Goal: Task Accomplishment & Management: Manage account settings

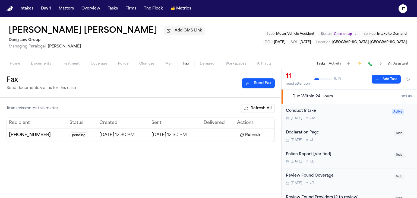
scroll to position [82, 0]
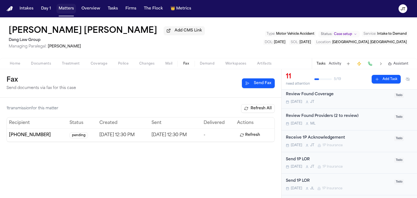
click at [63, 8] on button "Matters" at bounding box center [67, 9] width 20 height 10
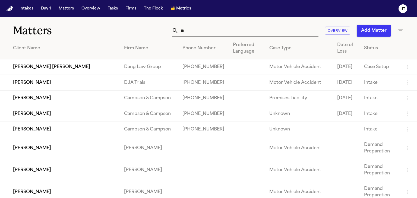
click at [201, 30] on input "**" at bounding box center [249, 31] width 140 height 12
type input "*"
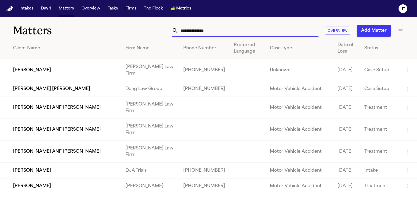
click at [201, 30] on input "text" at bounding box center [249, 31] width 140 height 12
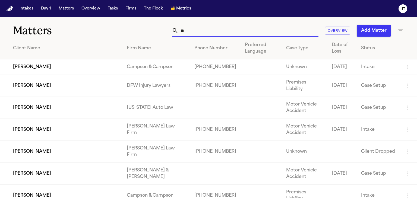
type input "*"
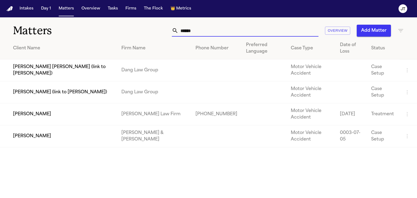
type input "*******"
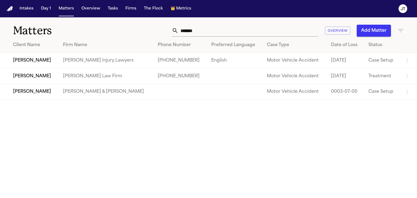
click at [23, 61] on td "[PERSON_NAME]" at bounding box center [29, 60] width 59 height 15
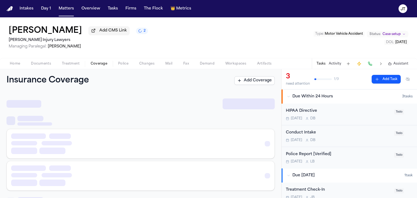
click at [101, 63] on span "Coverage" at bounding box center [99, 64] width 17 height 4
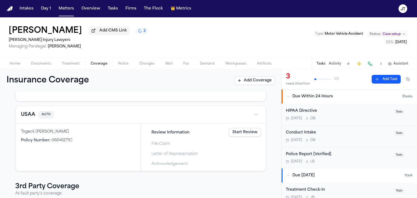
scroll to position [54, 0]
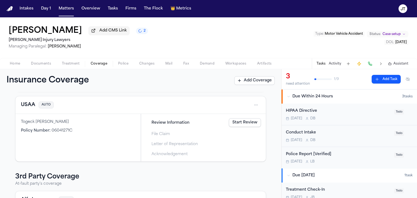
click at [239, 122] on link "Start Review" at bounding box center [245, 122] width 32 height 9
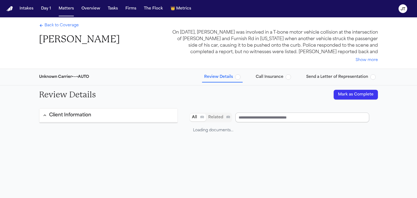
type input "**********"
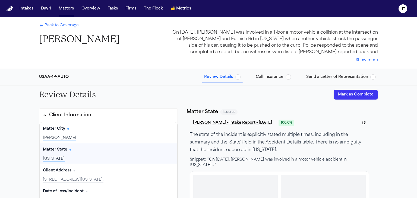
scroll to position [27, 0]
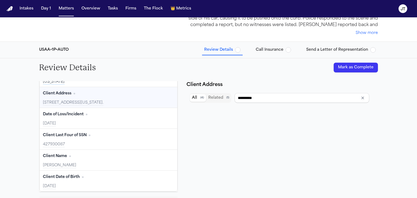
type input "*********"
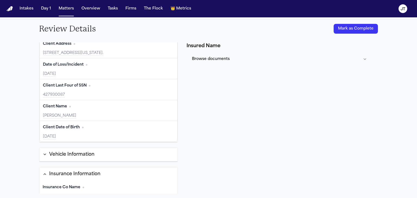
scroll to position [0, 0]
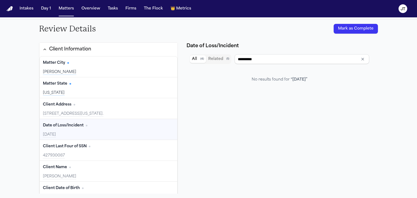
type input "**********"
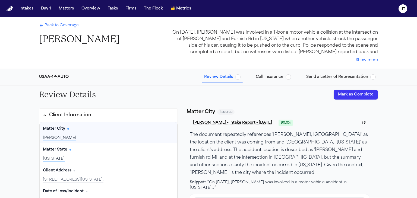
click at [61, 25] on span "Back to Coverage" at bounding box center [62, 25] width 34 height 5
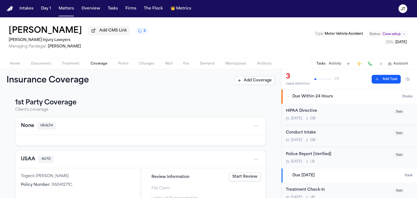
click at [251, 160] on html "Intakes Day 1 Matters Overview Tasks Firms The Flock 👑 Metrics [PERSON_NAME] [P…" at bounding box center [208, 99] width 417 height 198
click at [233, 127] on div "View coverage details" at bounding box center [234, 128] width 41 height 14
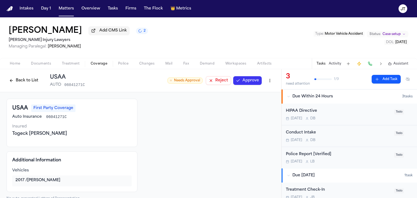
click at [264, 80] on html "Intakes Day 1 Matters Overview Tasks Firms The Flock 👑 Metrics [PERSON_NAME] [P…" at bounding box center [208, 99] width 417 height 198
click at [249, 95] on div "Edit Coverage" at bounding box center [248, 92] width 46 height 9
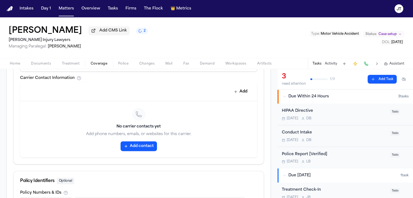
scroll to position [245, 0]
click at [133, 141] on button "Add contact" at bounding box center [139, 146] width 36 height 10
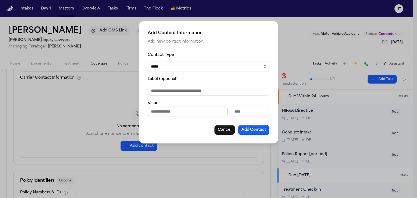
click at [164, 107] on input "Phone number" at bounding box center [188, 112] width 80 height 10
type input "**********"
click at [251, 130] on button "Add Contact" at bounding box center [253, 130] width 31 height 10
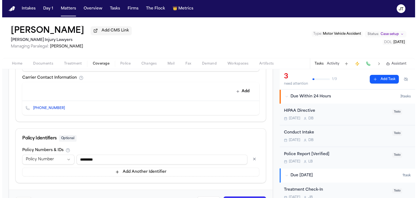
scroll to position [259, 0]
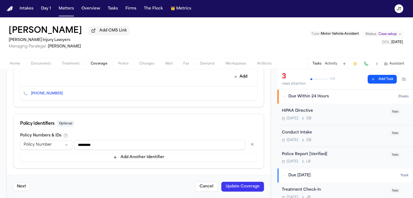
click at [249, 182] on button "Update Coverage" at bounding box center [242, 187] width 43 height 10
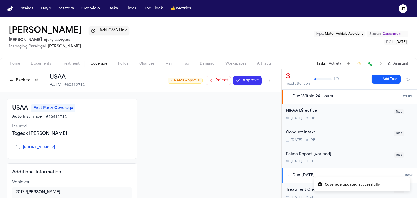
click at [244, 80] on button "Approve" at bounding box center [247, 80] width 29 height 9
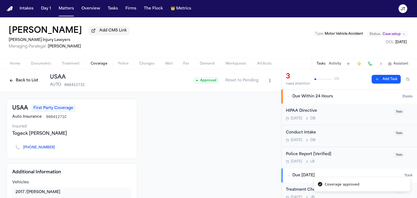
click at [30, 83] on button "Back to List" at bounding box center [24, 80] width 35 height 9
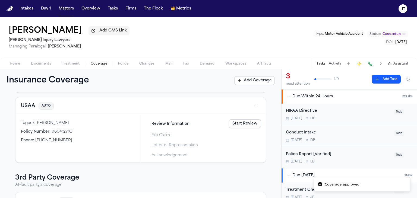
scroll to position [54, 0]
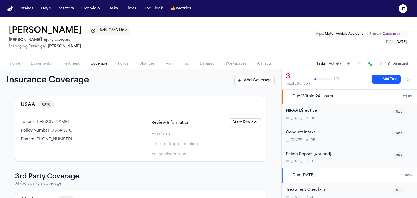
click at [256, 124] on link "Start Review" at bounding box center [245, 122] width 32 height 9
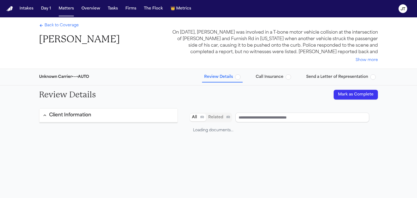
type input "**********"
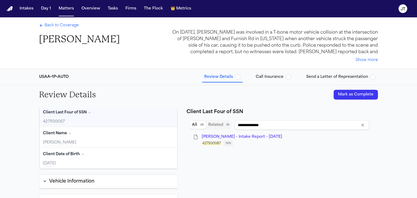
type input "**********"
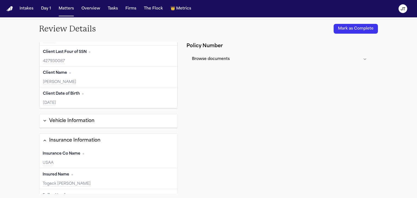
scroll to position [32, 0]
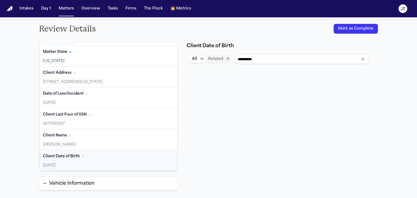
type input "**********"
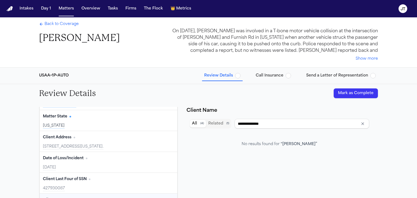
scroll to position [0, 0]
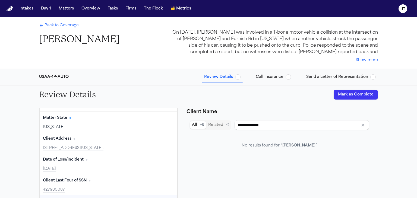
click at [352, 93] on button "Mark as Complete" at bounding box center [356, 95] width 44 height 10
click at [265, 76] on span "Call Insurance" at bounding box center [270, 76] width 28 height 5
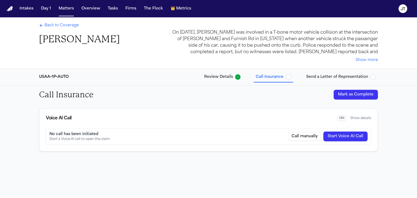
click at [350, 137] on button "Start Voice AI Call" at bounding box center [346, 137] width 44 height 10
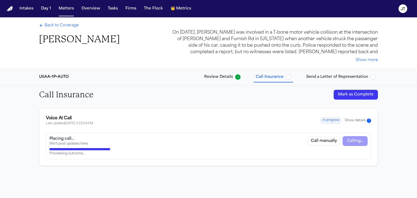
click at [60, 26] on span "Back to Coverage" at bounding box center [62, 25] width 34 height 5
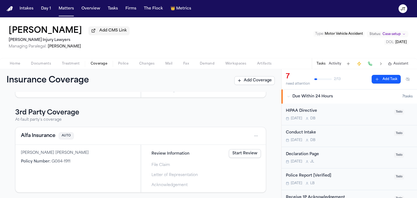
scroll to position [119, 0]
click at [238, 156] on link "Start Review" at bounding box center [245, 153] width 32 height 9
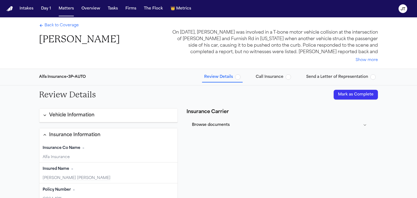
click at [240, 79] on span "button" at bounding box center [237, 76] width 5 height 5
click at [362, 96] on button "Mark as Complete" at bounding box center [356, 95] width 44 height 10
click at [269, 76] on span "Call Insurance" at bounding box center [270, 76] width 28 height 5
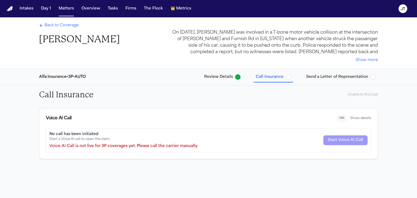
click at [65, 24] on span "Back to Coverage" at bounding box center [62, 25] width 34 height 5
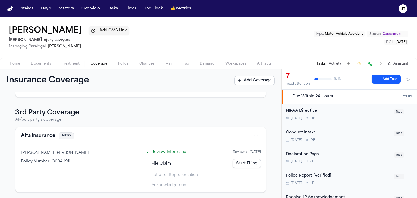
scroll to position [119, 0]
click at [253, 135] on html "Intakes Day 1 Matters Overview Tasks Firms The Flock 👑 Metrics [PERSON_NAME] [P…" at bounding box center [208, 99] width 417 height 198
click at [240, 146] on div "View coverage details" at bounding box center [234, 149] width 41 height 14
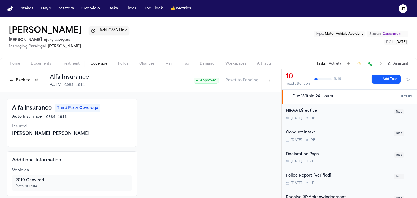
click at [17, 81] on button "Back to List" at bounding box center [24, 80] width 35 height 9
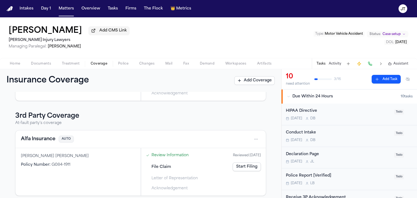
scroll to position [119, 0]
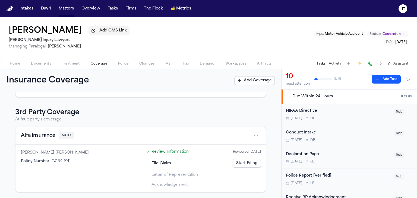
click at [252, 133] on html "Intakes Day 1 Matters Overview Tasks Firms The Flock 👑 Metrics [PERSON_NAME] [P…" at bounding box center [208, 99] width 417 height 198
click at [234, 151] on div "View coverage details" at bounding box center [234, 149] width 41 height 14
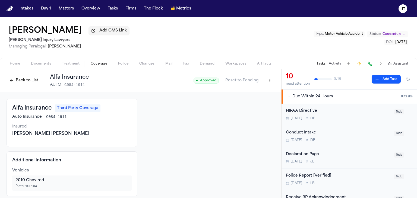
click at [267, 80] on html "Intakes Day 1 Matters Overview Tasks Firms The Flock 👑 Metrics [PERSON_NAME] [P…" at bounding box center [208, 99] width 417 height 198
click at [253, 93] on div "Edit Coverage" at bounding box center [248, 92] width 46 height 9
select select "**********"
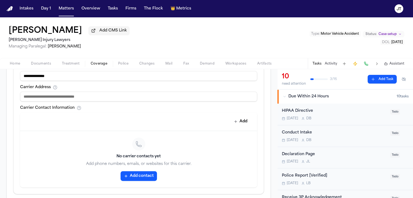
scroll to position [217, 0]
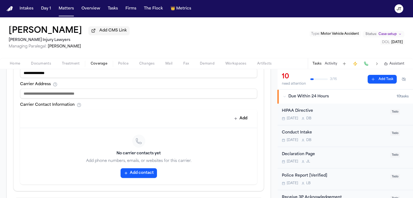
click at [138, 168] on button "Add contact" at bounding box center [139, 173] width 36 height 10
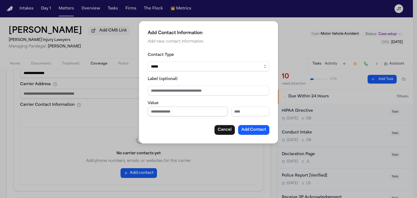
click at [153, 112] on input "Phone number" at bounding box center [188, 112] width 80 height 10
type input "**********"
click at [243, 128] on button "Add Contact" at bounding box center [253, 130] width 31 height 10
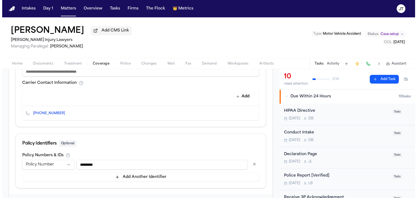
scroll to position [259, 0]
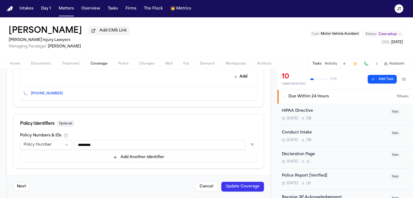
click at [242, 182] on button "Update Coverage" at bounding box center [242, 187] width 43 height 10
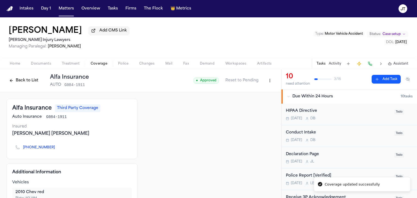
click at [369, 64] on button at bounding box center [371, 64] width 8 height 8
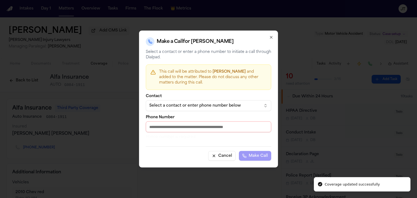
click at [240, 104] on div "Select a contact or enter phone number below" at bounding box center [204, 105] width 110 height 5
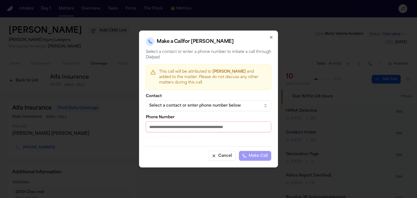
click at [174, 128] on body "Intakes Day 1 Matters Overview Tasks Firms The Flock 👑 Metrics [PERSON_NAME] [P…" at bounding box center [208, 99] width 417 height 198
click at [159, 123] on input "Phone Number" at bounding box center [209, 127] width 126 height 11
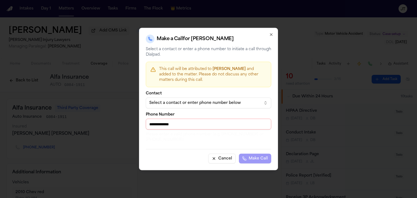
click at [187, 125] on input "**********" at bounding box center [209, 124] width 126 height 11
click at [170, 125] on input "**********" at bounding box center [209, 124] width 126 height 11
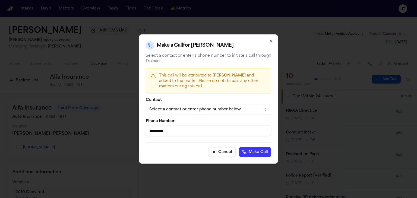
type input "**********"
drag, startPoint x: 253, startPoint y: 151, endPoint x: 174, endPoint y: 142, distance: 79.9
click at [253, 151] on button "Make Call" at bounding box center [255, 153] width 32 height 10
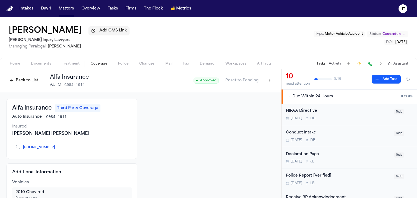
click at [39, 64] on span "Documents" at bounding box center [41, 64] width 20 height 4
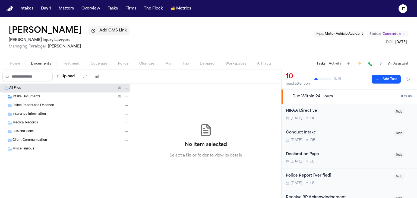
click at [27, 96] on span "Intake Documents" at bounding box center [26, 97] width 28 height 5
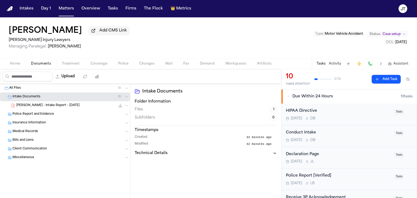
click at [27, 102] on div "[PERSON_NAME] - Intake Report - [DATE] 227.1 KB • PDF" at bounding box center [65, 105] width 130 height 9
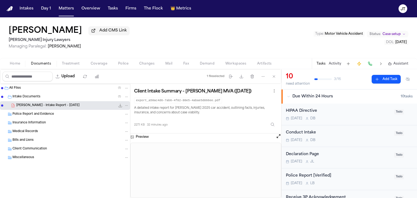
click at [281, 136] on div "10 need attention 3 / 16 Add Task Due Within 24 Hours 10 task s HIPAA Directive…" at bounding box center [349, 133] width 136 height 129
click at [277, 138] on button "Open preview" at bounding box center [278, 136] width 5 height 5
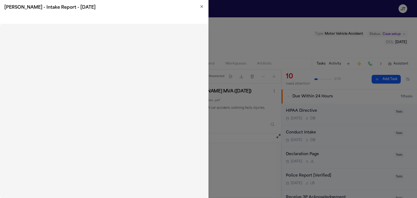
click at [202, 9] on h2 "[PERSON_NAME] - Intake Report - [DATE]" at bounding box center [104, 7] width 200 height 7
click at [202, 6] on icon "button" at bounding box center [202, 6] width 4 height 4
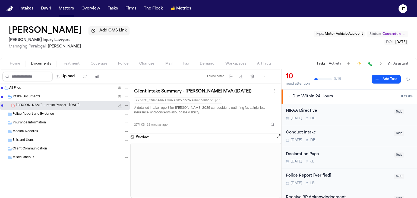
click at [33, 110] on div "Police Report and Evidence" at bounding box center [65, 114] width 130 height 9
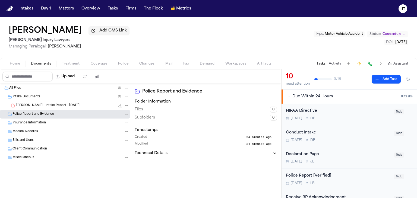
click at [97, 62] on span "Coverage" at bounding box center [99, 64] width 17 height 4
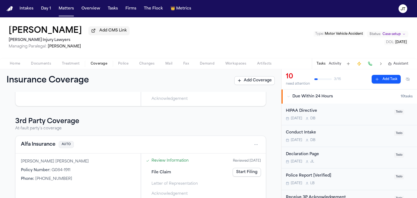
scroll to position [119, 0]
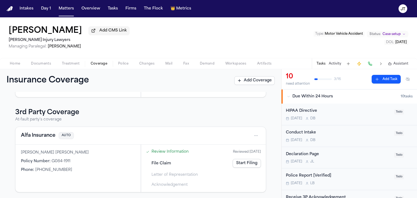
click at [235, 162] on link "Start Filing" at bounding box center [247, 163] width 28 height 9
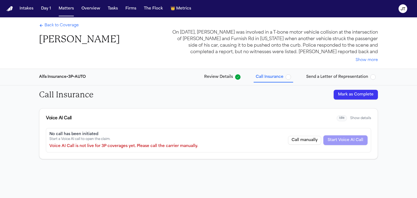
click at [60, 25] on span "Back to Coverage" at bounding box center [62, 25] width 34 height 5
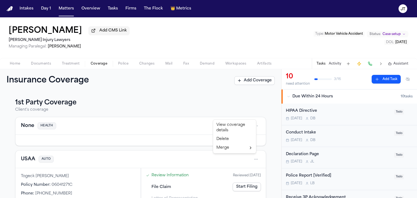
click at [250, 158] on html "Intakes Day 1 Matters Overview Tasks Firms The Flock 👑 Metrics [PERSON_NAME] [P…" at bounding box center [208, 99] width 417 height 198
click at [232, 130] on div "View coverage details" at bounding box center [234, 128] width 41 height 14
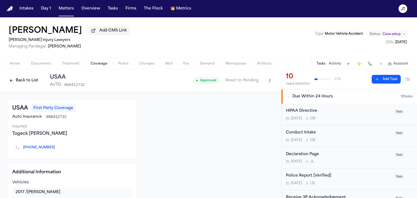
scroll to position [21, 0]
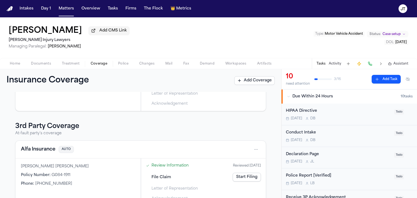
scroll to position [119, 0]
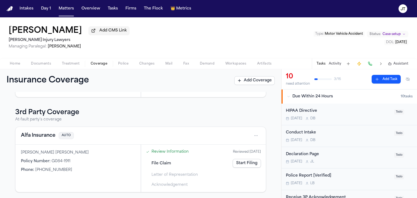
click at [248, 164] on link "Start Filing" at bounding box center [247, 163] width 28 height 9
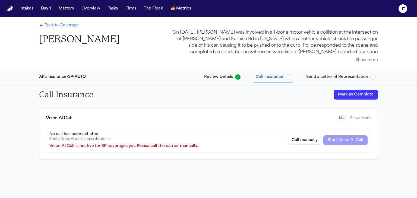
click at [47, 26] on span "Back to Coverage" at bounding box center [62, 25] width 34 height 5
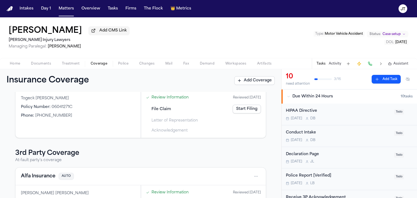
scroll to position [109, 0]
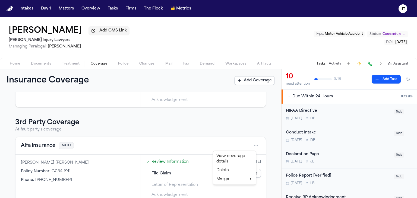
click at [253, 146] on html "Intakes Day 1 Matters Overview Tasks Firms The Flock 👑 Metrics [PERSON_NAME] [P…" at bounding box center [208, 99] width 417 height 198
click at [226, 164] on div "View coverage details" at bounding box center [234, 159] width 41 height 14
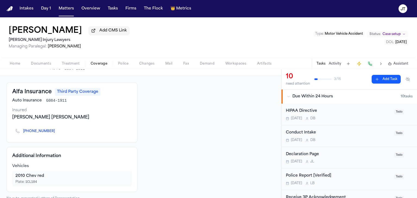
scroll to position [25, 0]
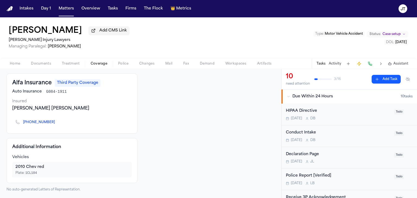
click at [16, 65] on span "Home" at bounding box center [15, 64] width 10 height 4
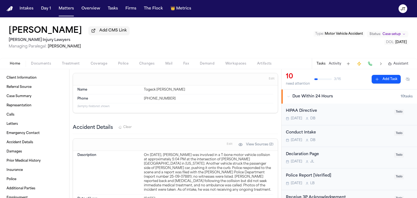
scroll to position [299, 0]
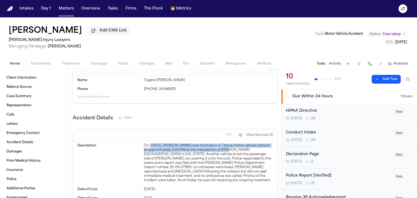
drag, startPoint x: 150, startPoint y: 146, endPoint x: 233, endPoint y: 149, distance: 82.9
click at [233, 149] on div "On [DATE], [PERSON_NAME] was involved in a T-bone motor vehicle collision at ap…" at bounding box center [209, 163] width 130 height 39
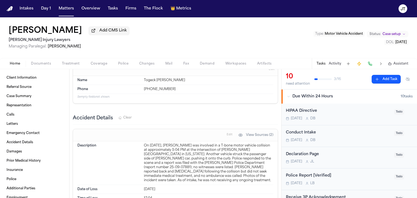
click at [174, 167] on div "On [DATE], [PERSON_NAME] was involved in a T-bone motor vehicle collision at ap…" at bounding box center [209, 163] width 130 height 39
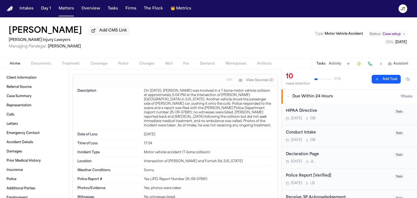
scroll to position [353, 0]
click at [40, 65] on span "Documents" at bounding box center [41, 64] width 20 height 4
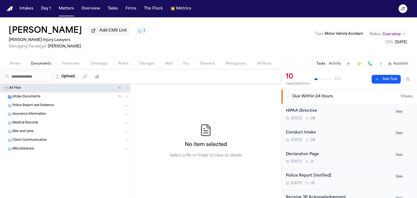
click at [25, 108] on span "Police Report and Evidence" at bounding box center [33, 106] width 42 height 5
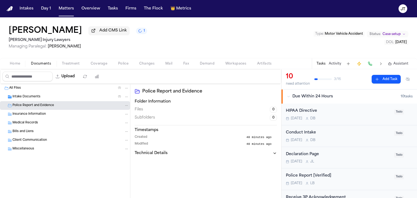
click at [10, 63] on span "Home" at bounding box center [15, 64] width 10 height 4
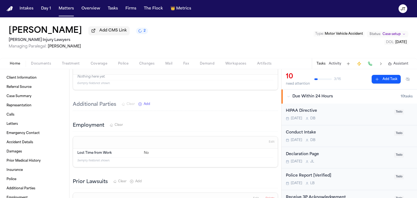
scroll to position [869, 0]
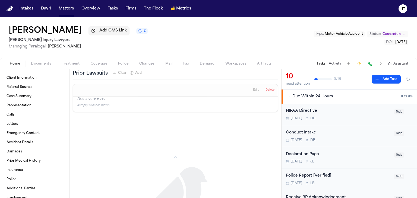
click at [99, 65] on span "Coverage" at bounding box center [99, 64] width 17 height 4
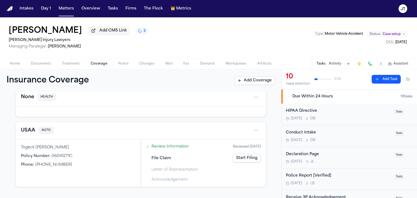
scroll to position [27, 0]
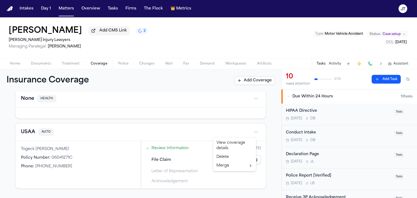
click at [252, 129] on html "Intakes Day 1 Matters Overview Tasks Firms The Flock 👑 Metrics [PERSON_NAME] [P…" at bounding box center [208, 99] width 417 height 198
click at [234, 142] on div "View coverage details" at bounding box center [234, 146] width 41 height 14
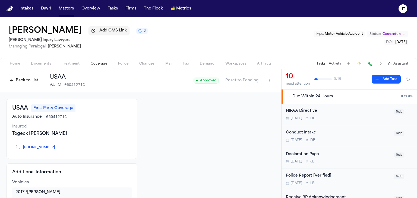
click at [267, 77] on html "Intakes Day 1 Matters Overview Tasks Firms The Flock 👑 Metrics [PERSON_NAME] [P…" at bounding box center [208, 99] width 417 height 198
click at [253, 87] on div "Edit Coverage Delete Coverage" at bounding box center [247, 97] width 48 height 20
click at [251, 92] on div "Edit Coverage" at bounding box center [248, 92] width 46 height 9
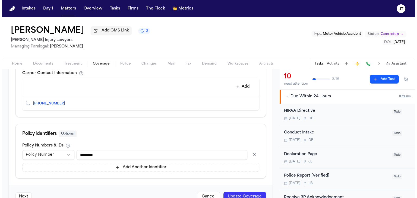
scroll to position [259, 0]
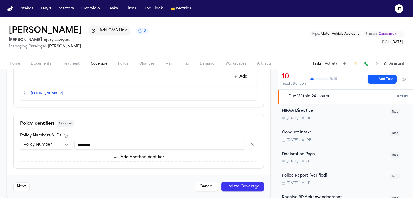
click at [17, 183] on button "Next" at bounding box center [21, 187] width 16 height 9
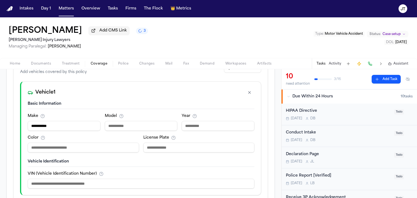
scroll to position [91, 0]
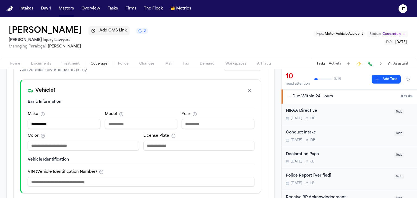
drag, startPoint x: 59, startPoint y: 119, endPoint x: 0, endPoint y: 115, distance: 58.8
click at [0, 115] on div "**********" at bounding box center [140, 160] width 281 height 307
type input "*****"
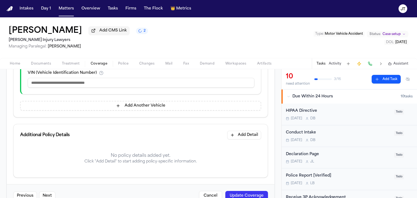
scroll to position [200, 0]
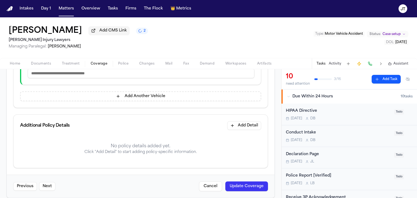
type input "****"
click at [240, 182] on button "Update Coverage" at bounding box center [247, 187] width 43 height 10
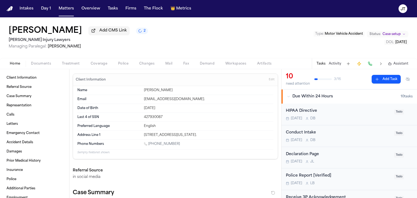
click at [15, 63] on span "Home" at bounding box center [15, 64] width 10 height 4
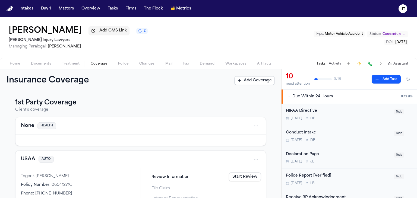
click at [99, 61] on button "Coverage" at bounding box center [98, 64] width 27 height 7
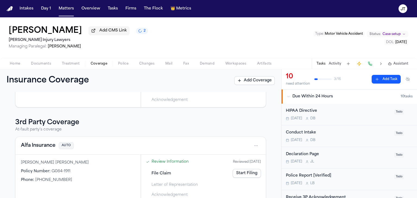
scroll to position [119, 0]
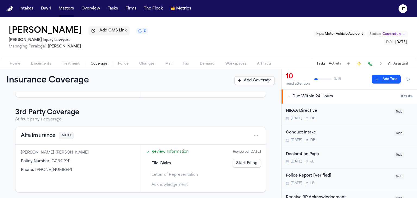
click at [252, 137] on html "Intakes Day 1 Matters Overview Tasks Firms The Flock 👑 Metrics [PERSON_NAME] [P…" at bounding box center [208, 99] width 417 height 198
click at [229, 149] on div "View coverage details" at bounding box center [234, 149] width 41 height 14
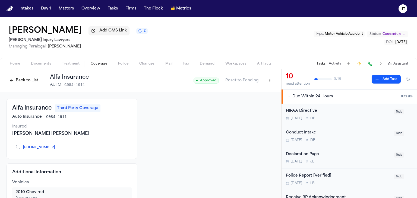
click at [264, 82] on html "Intakes Day 1 Matters Overview Tasks Firms The Flock 👑 Metrics [PERSON_NAME] [P…" at bounding box center [208, 99] width 417 height 198
click at [247, 94] on div "Edit Coverage" at bounding box center [248, 92] width 46 height 9
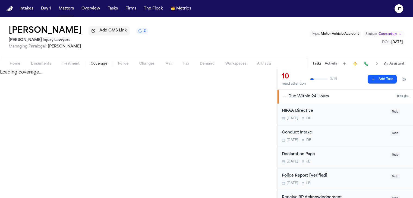
select select "**********"
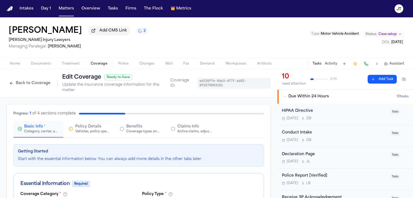
click at [99, 124] on span "Policy Details" at bounding box center [88, 126] width 26 height 5
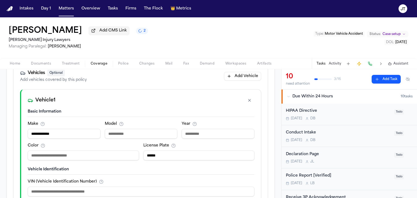
scroll to position [109, 0]
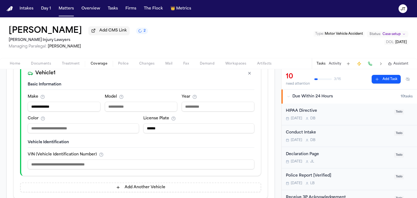
drag, startPoint x: 68, startPoint y: 101, endPoint x: 0, endPoint y: 102, distance: 68.2
click at [0, 102] on div "**********" at bounding box center [140, 142] width 281 height 307
type input "*********"
type input "****"
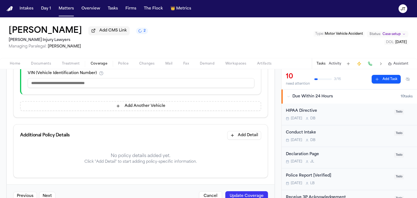
scroll to position [200, 0]
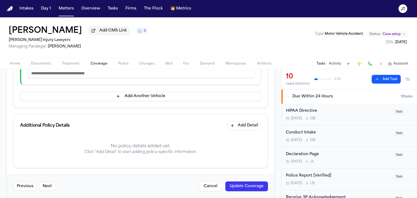
type input "***"
click at [236, 182] on button "Update Coverage" at bounding box center [247, 187] width 43 height 10
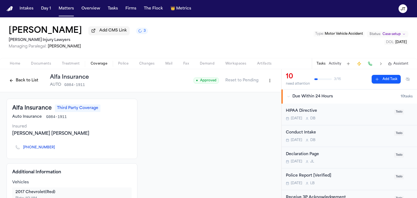
click at [14, 62] on span "Home" at bounding box center [15, 64] width 10 height 4
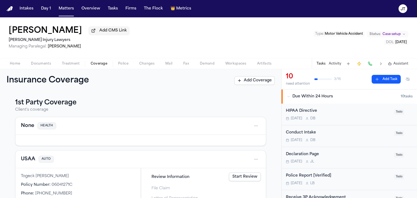
click at [95, 61] on button "Coverage" at bounding box center [98, 64] width 27 height 7
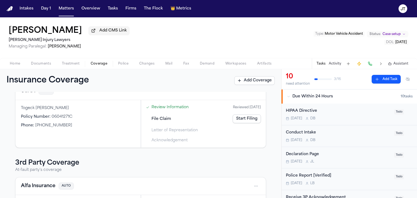
scroll to position [82, 0]
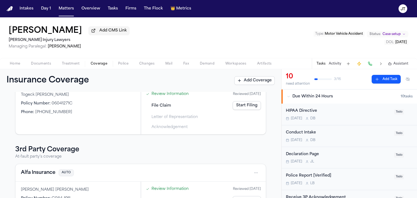
click at [237, 105] on link "Start Filing" at bounding box center [247, 105] width 28 height 9
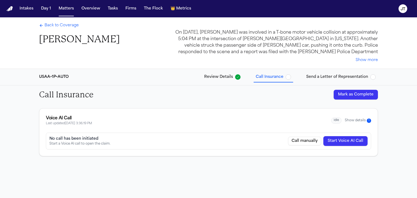
click at [356, 119] on button "Show details 1" at bounding box center [358, 120] width 26 height 5
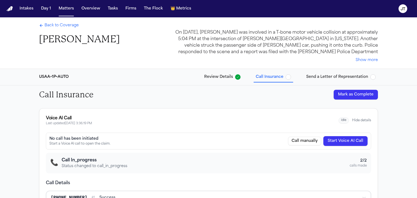
click at [57, 29] on div "Back to Coverage [PERSON_NAME]" at bounding box center [79, 34] width 81 height 23
click at [56, 24] on span "Back to Coverage" at bounding box center [62, 25] width 34 height 5
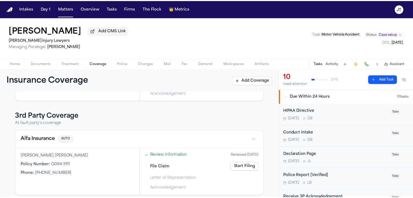
scroll to position [119, 0]
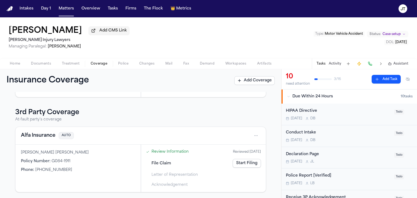
click at [251, 134] on html "Intakes Day 1 Matters Overview Tasks Firms The Flock 👑 Metrics [PERSON_NAME] [P…" at bounding box center [208, 99] width 417 height 198
click at [233, 148] on div "View coverage details" at bounding box center [234, 149] width 41 height 14
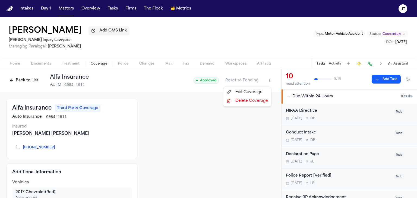
click at [264, 82] on html "Intakes Day 1 Matters Overview Tasks Firms The Flock 👑 Metrics [PERSON_NAME] [P…" at bounding box center [208, 99] width 417 height 198
click at [246, 94] on div "Edit Coverage" at bounding box center [248, 92] width 46 height 9
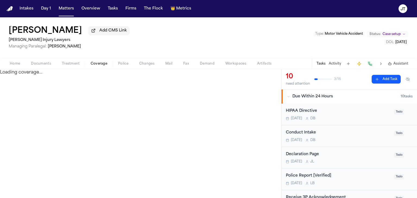
select select "**********"
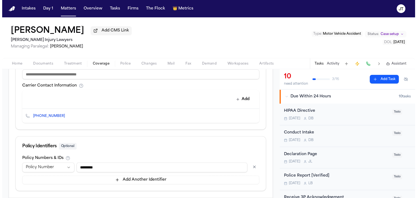
scroll to position [259, 0]
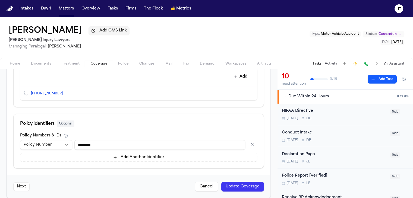
click at [22, 183] on button "Next" at bounding box center [21, 187] width 16 height 9
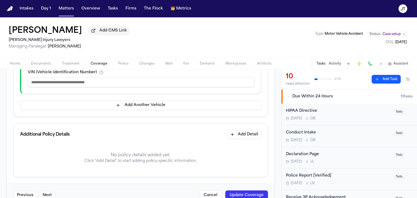
scroll to position [200, 0]
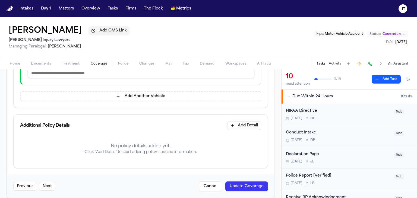
click at [46, 182] on button "Next" at bounding box center [47, 186] width 16 height 9
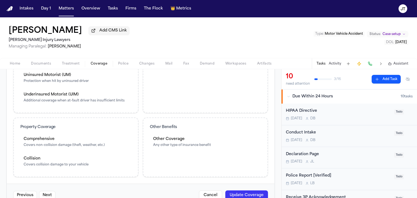
scroll to position [226, 0]
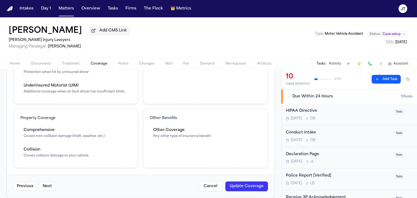
click at [46, 182] on button "Next" at bounding box center [47, 186] width 16 height 9
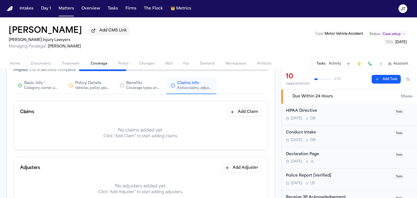
scroll to position [0, 0]
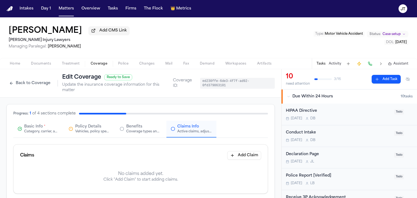
click at [245, 151] on button "Add Claim" at bounding box center [244, 155] width 34 height 9
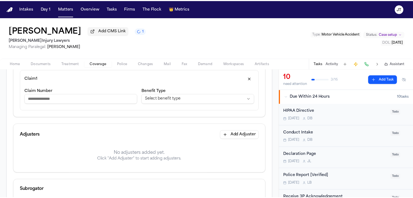
scroll to position [109, 0]
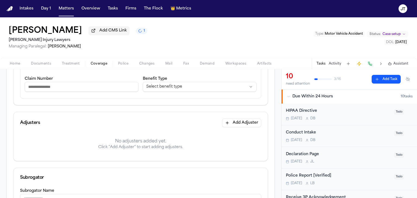
click at [237, 119] on button "Add Adjuster" at bounding box center [241, 123] width 39 height 9
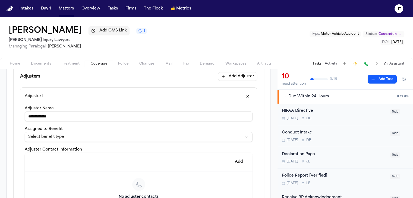
scroll to position [217, 0]
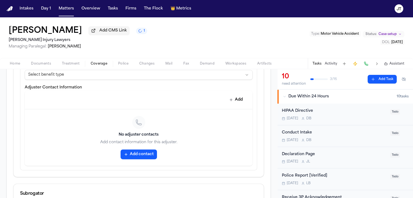
type input "**********"
click at [132, 150] on button "Add contact" at bounding box center [139, 155] width 36 height 10
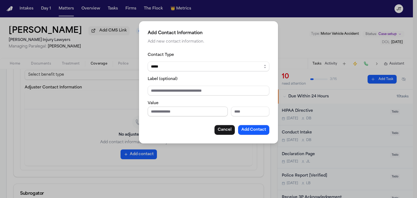
click at [168, 114] on input "Phone number" at bounding box center [188, 112] width 80 height 10
click at [158, 110] on input "**********" at bounding box center [188, 112] width 80 height 10
click at [165, 110] on input "**********" at bounding box center [188, 112] width 80 height 10
type input "**********"
click at [255, 129] on button "Add Contact" at bounding box center [253, 130] width 31 height 10
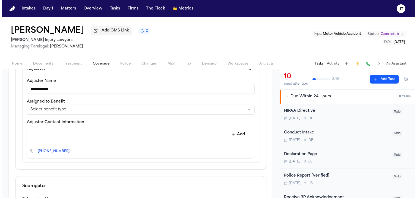
scroll to position [136, 0]
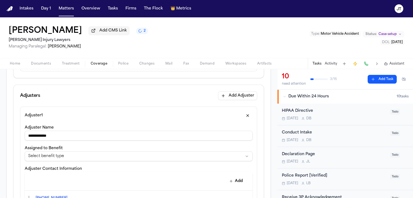
click at [365, 63] on button at bounding box center [366, 64] width 8 height 8
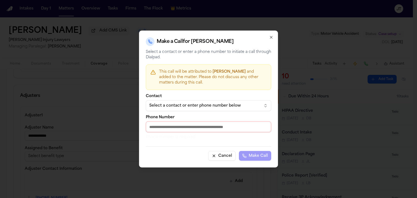
click at [159, 103] on div "Select a contact or enter phone number below" at bounding box center [204, 105] width 110 height 5
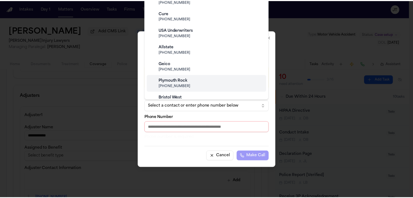
scroll to position [54, 0]
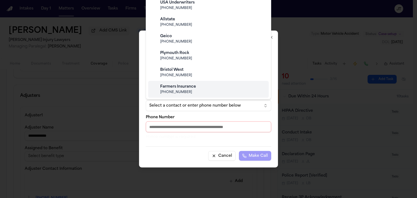
click at [157, 126] on body "**********" at bounding box center [206, 99] width 413 height 198
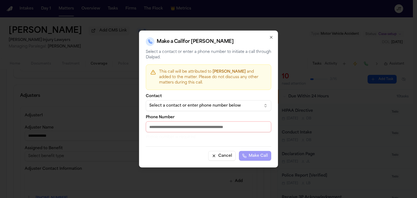
click at [159, 130] on input "Phone Number" at bounding box center [209, 127] width 126 height 11
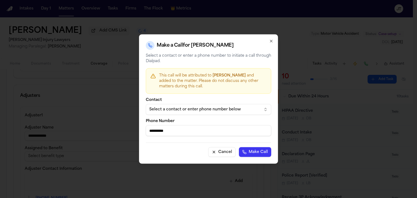
type input "**********"
click at [245, 149] on button "Make Call" at bounding box center [255, 153] width 32 height 10
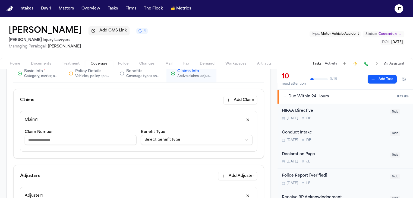
scroll to position [54, 0]
click at [70, 136] on input "Claim Number" at bounding box center [81, 141] width 112 height 10
type input "**********"
click at [78, 148] on div "**********" at bounding box center [139, 135] width 250 height 47
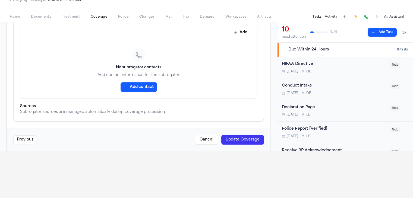
scroll to position [82, 0]
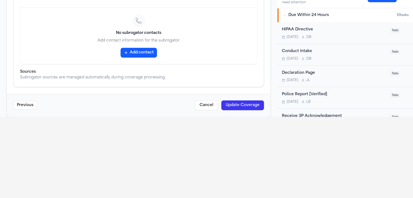
click at [246, 101] on button "Update Coverage" at bounding box center [242, 106] width 43 height 10
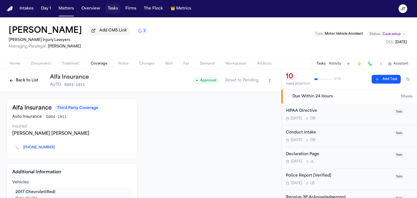
click at [111, 6] on button "Tasks" at bounding box center [113, 9] width 14 height 10
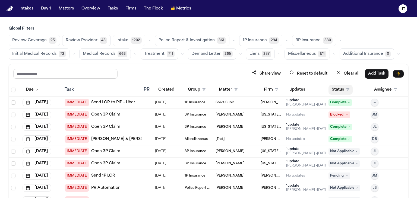
click at [332, 87] on button "Status" at bounding box center [341, 90] width 24 height 10
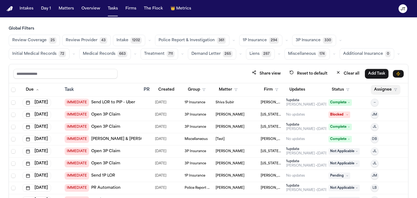
click at [378, 89] on button "Assignee" at bounding box center [386, 90] width 30 height 10
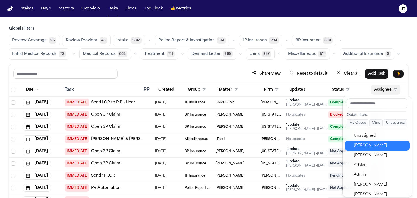
click at [366, 143] on div "[PERSON_NAME]" at bounding box center [380, 146] width 53 height 7
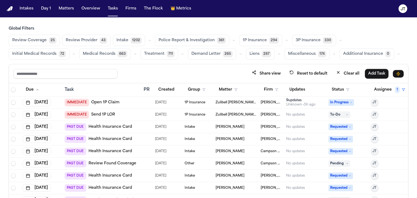
click at [348, 124] on span "Requested" at bounding box center [341, 127] width 24 height 7
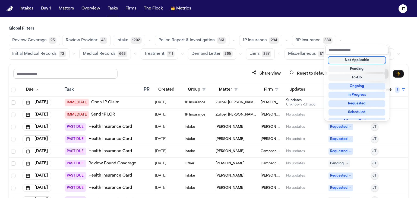
click at [348, 60] on div "Not Applicable" at bounding box center [357, 60] width 57 height 7
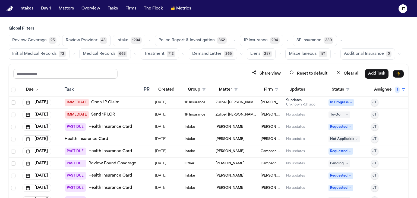
click at [349, 126] on icon at bounding box center [350, 127] width 3 height 3
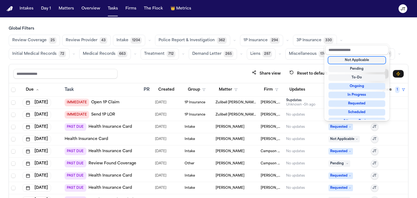
click at [346, 58] on div "Not Applicable" at bounding box center [357, 60] width 57 height 7
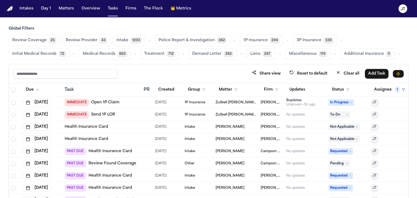
click at [349, 150] on icon at bounding box center [350, 151] width 3 height 3
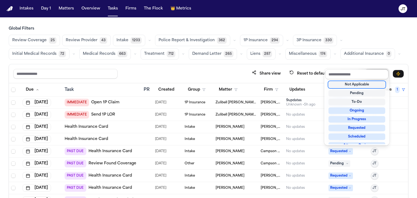
click at [338, 83] on div "Not Applicable" at bounding box center [357, 85] width 57 height 7
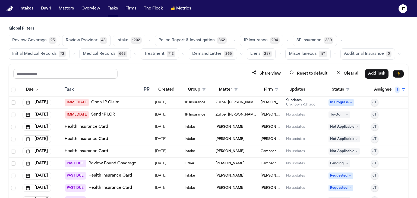
click at [345, 176] on span "Requested" at bounding box center [341, 176] width 24 height 7
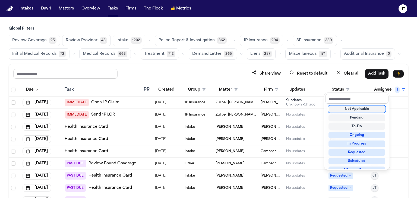
click at [345, 105] on div "Not Applicable Pending To-Do Ongoing In Progress Requested Scheduled Attorney R…" at bounding box center [356, 136] width 63 height 65
click at [348, 111] on div "Not Applicable" at bounding box center [357, 109] width 57 height 7
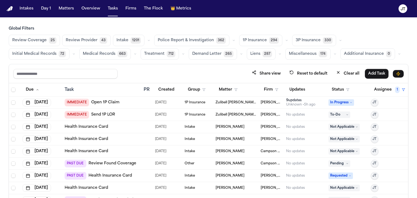
scroll to position [27, 0]
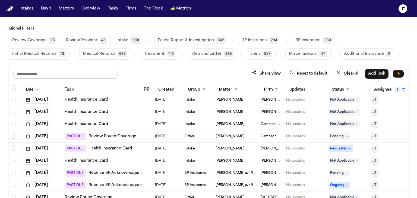
click at [332, 149] on span "Requested" at bounding box center [341, 149] width 24 height 7
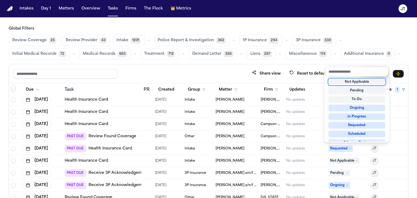
click at [340, 82] on div "Not Applicable" at bounding box center [357, 82] width 57 height 7
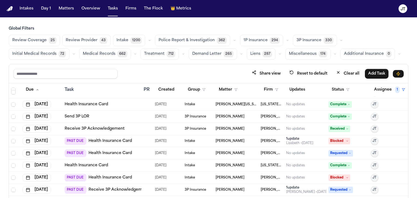
scroll to position [245, 0]
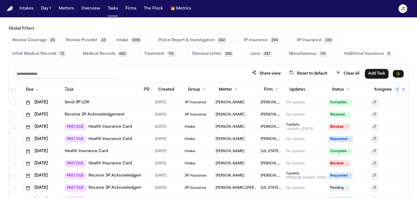
click at [333, 140] on span "Requested" at bounding box center [341, 139] width 24 height 7
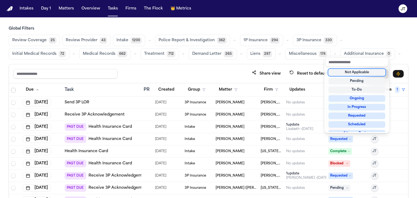
click at [350, 70] on div "Not Applicable" at bounding box center [357, 72] width 57 height 7
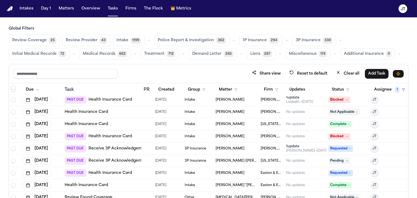
scroll to position [299, 0]
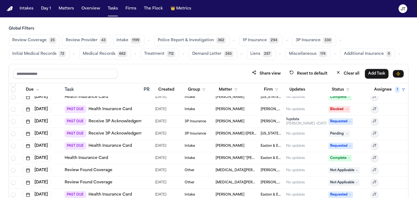
click at [334, 145] on span "Requested" at bounding box center [341, 146] width 24 height 7
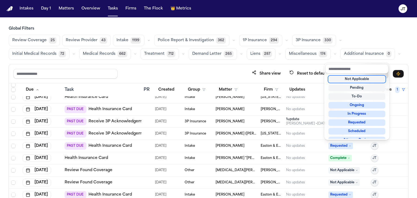
click at [339, 79] on div "Not Applicable" at bounding box center [357, 79] width 57 height 7
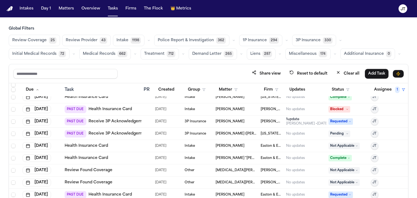
scroll to position [326, 0]
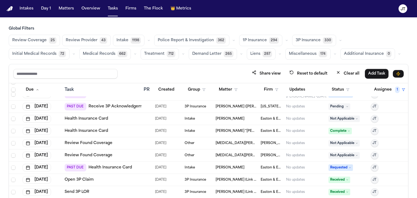
click at [332, 169] on span "Requested" at bounding box center [341, 168] width 24 height 7
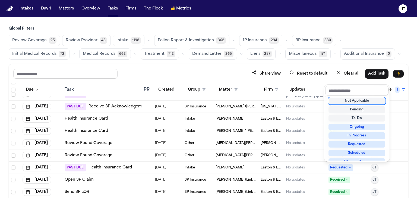
click at [342, 101] on div "Not Applicable" at bounding box center [357, 101] width 57 height 7
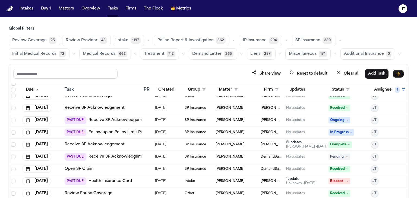
scroll to position [462, 0]
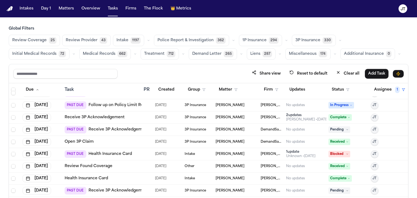
click at [337, 153] on span "Blocked" at bounding box center [340, 154] width 22 height 7
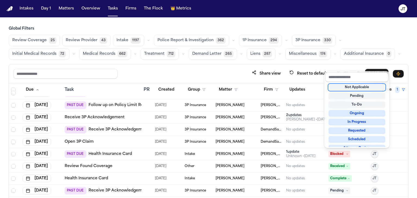
click at [343, 88] on div "Not Applicable" at bounding box center [357, 87] width 57 height 7
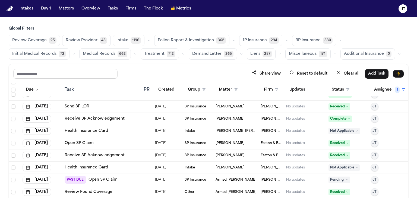
scroll to position [598, 0]
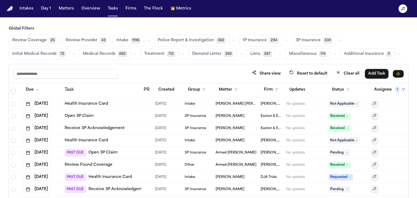
drag, startPoint x: 332, startPoint y: 176, endPoint x: 333, endPoint y: 172, distance: 4.1
click at [332, 176] on span "Requested" at bounding box center [341, 177] width 24 height 7
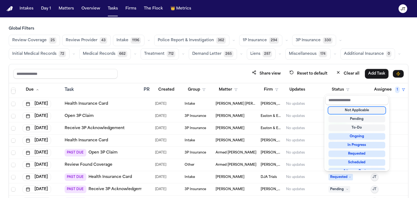
click at [340, 108] on div "Not Applicable" at bounding box center [357, 110] width 57 height 7
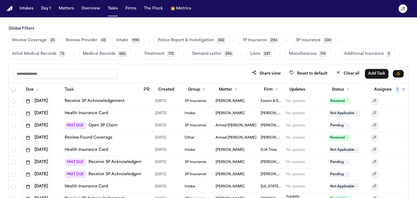
scroll to position [652, 0]
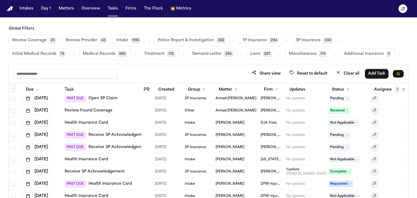
click at [336, 184] on span "Requested" at bounding box center [341, 184] width 24 height 7
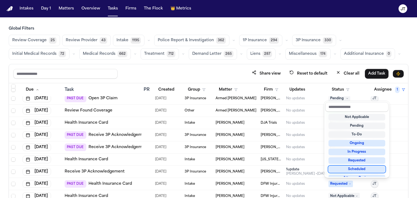
scroll to position [1, 0]
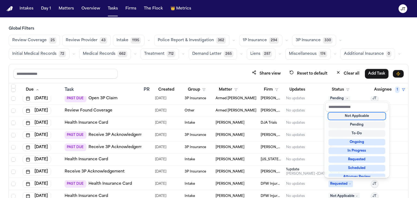
click at [349, 115] on div "Not Applicable" at bounding box center [357, 116] width 57 height 7
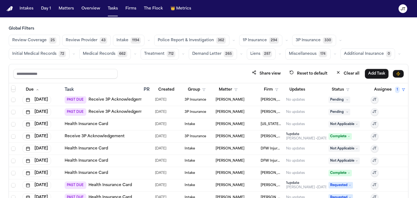
scroll to position [706, 0]
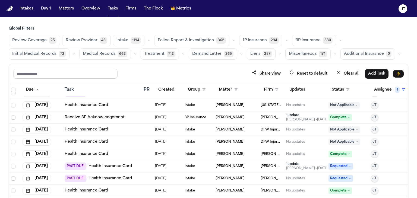
click at [337, 165] on span "Requested" at bounding box center [341, 166] width 24 height 7
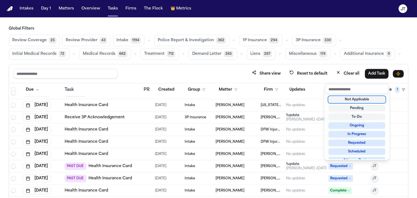
click at [350, 99] on div "Not Applicable" at bounding box center [357, 99] width 57 height 7
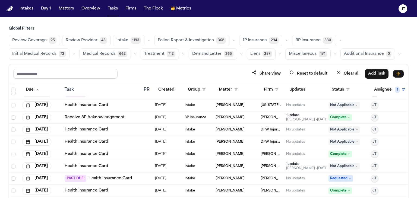
click at [334, 180] on span "Requested" at bounding box center [341, 179] width 24 height 7
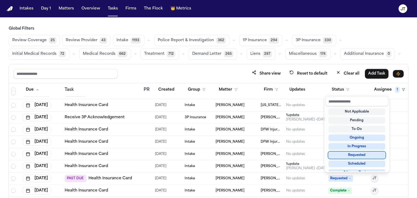
scroll to position [1, 0]
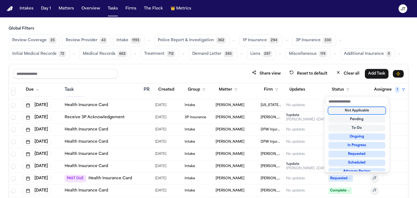
click at [343, 108] on div "Not Applicable" at bounding box center [357, 111] width 57 height 7
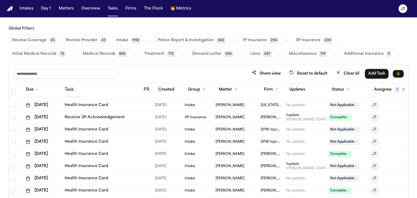
scroll to position [761, 0]
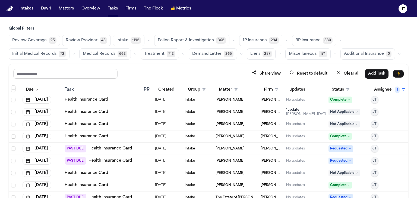
click at [336, 149] on span "Requested" at bounding box center [341, 149] width 24 height 7
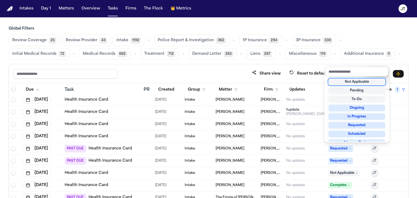
scroll to position [1, 0]
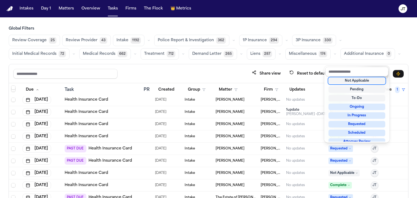
click at [341, 80] on div "Not Applicable" at bounding box center [357, 81] width 57 height 7
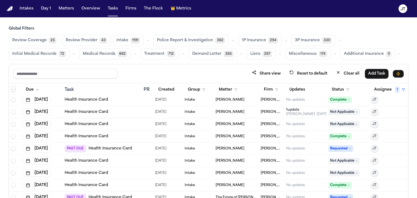
click at [329, 186] on span "Complete" at bounding box center [340, 185] width 23 height 7
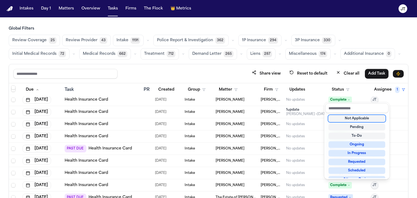
click at [340, 117] on div "Not Applicable" at bounding box center [357, 118] width 57 height 7
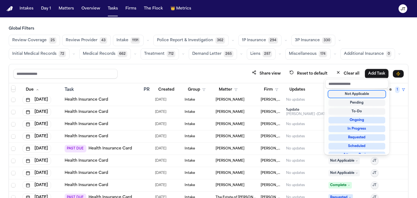
scroll to position [788, 0]
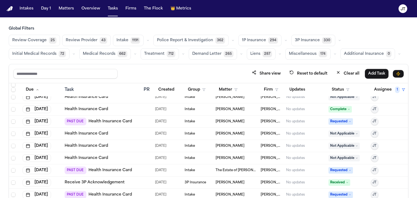
drag, startPoint x: 339, startPoint y: 171, endPoint x: 333, endPoint y: 167, distance: 6.8
click at [339, 171] on span "Requested" at bounding box center [341, 170] width 24 height 7
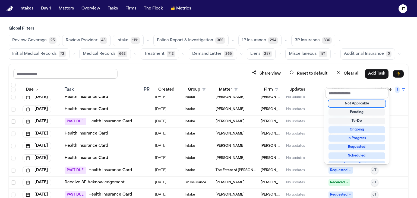
click at [338, 105] on div "Not Applicable" at bounding box center [357, 104] width 57 height 7
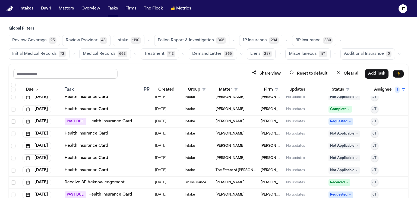
scroll to position [815, 0]
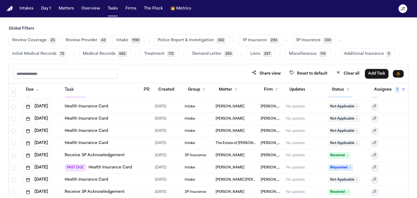
click at [331, 169] on span "Requested" at bounding box center [341, 168] width 24 height 7
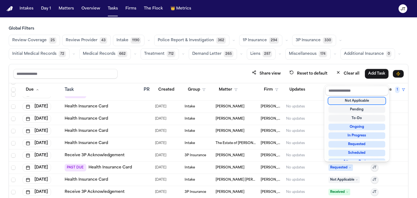
click at [335, 101] on div "Not Applicable" at bounding box center [357, 101] width 57 height 7
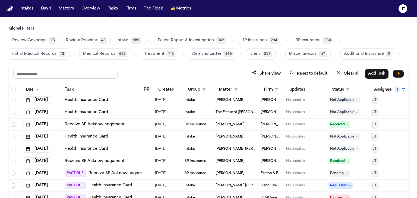
scroll to position [869, 0]
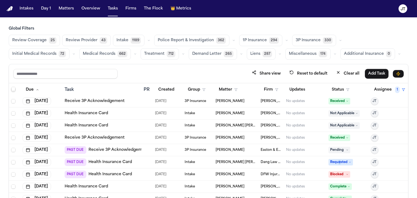
drag, startPoint x: 337, startPoint y: 163, endPoint x: 333, endPoint y: 162, distance: 4.2
click at [336, 163] on span "Requested" at bounding box center [341, 162] width 24 height 7
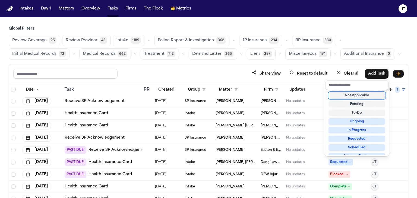
click at [353, 95] on div "Not Applicable" at bounding box center [357, 95] width 57 height 7
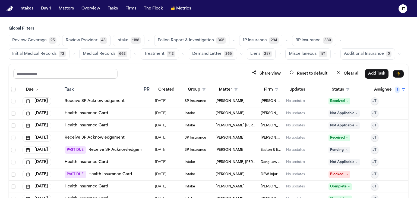
click at [331, 175] on span "Blocked" at bounding box center [340, 174] width 22 height 7
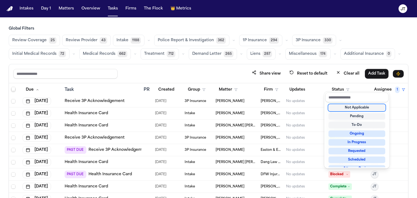
click at [339, 107] on div "Not Applicable" at bounding box center [357, 108] width 57 height 7
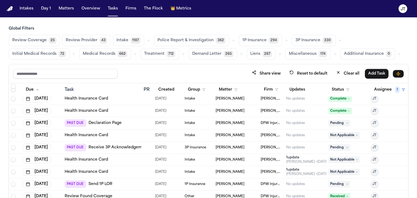
scroll to position [1005, 0]
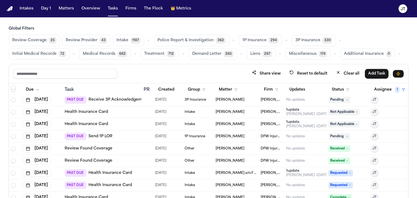
click at [336, 175] on span "Requested" at bounding box center [341, 173] width 24 height 7
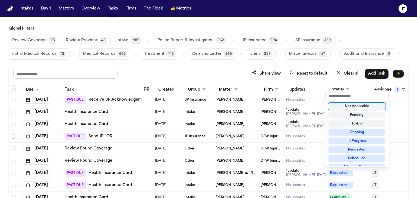
click at [354, 102] on div "Not Applicable Pending To-Do Ongoing In Progress Requested Scheduled Attorney R…" at bounding box center [356, 133] width 63 height 65
click at [354, 106] on div "Not Applicable" at bounding box center [357, 106] width 57 height 7
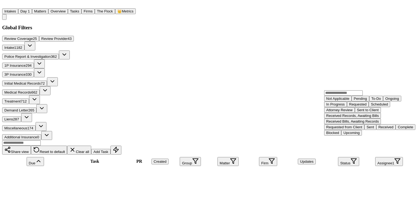
scroll to position [1250, 0]
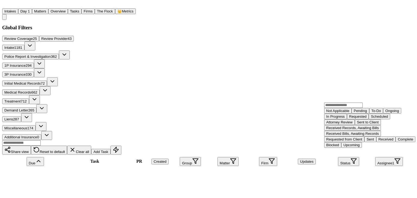
click at [345, 113] on div "Not Applicable" at bounding box center [338, 111] width 23 height 4
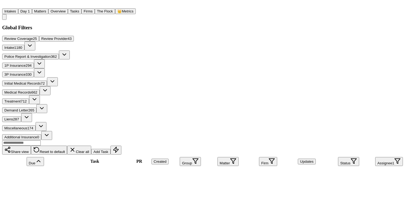
scroll to position [1304, 0]
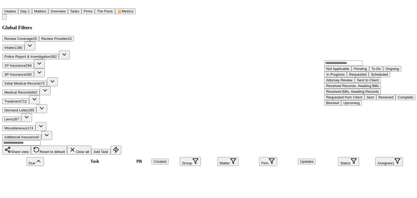
click at [348, 71] on div "Not Applicable" at bounding box center [338, 69] width 23 height 4
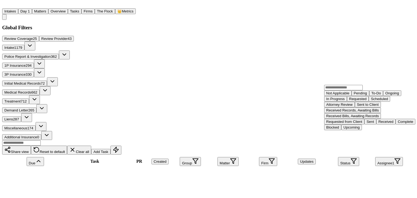
click at [349, 95] on div "Not Applicable" at bounding box center [338, 93] width 23 height 4
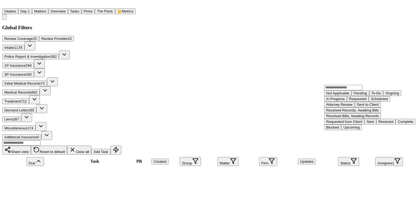
click at [350, 95] on div "Not Applicable" at bounding box center [338, 93] width 23 height 4
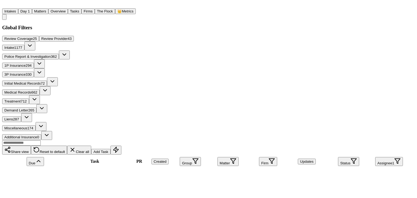
scroll to position [1386, 0]
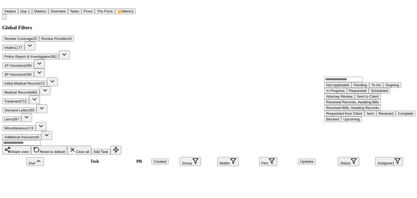
click at [338, 87] on div "Not Applicable" at bounding box center [338, 85] width 23 height 4
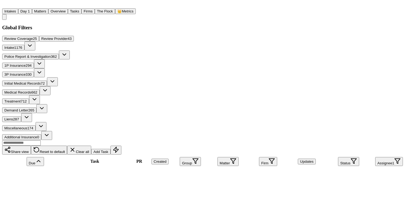
scroll to position [1494, 0]
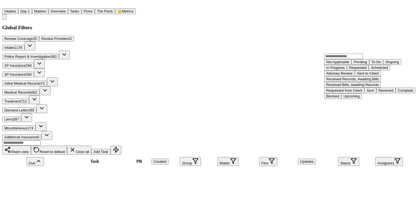
click at [336, 64] on div "Not Applicable" at bounding box center [338, 62] width 23 height 4
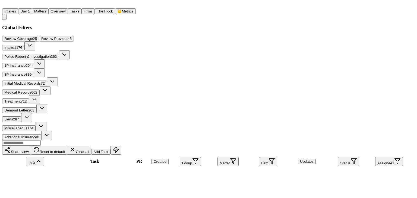
click at [111, 149] on button "Add Task" at bounding box center [100, 152] width 19 height 6
drag, startPoint x: 373, startPoint y: 148, endPoint x: 389, endPoint y: 153, distance: 16.4
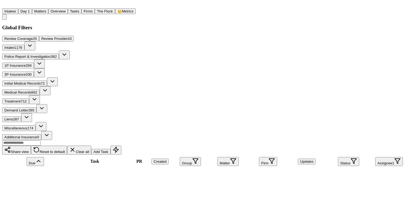
click at [167, 140] on div "Share view Reset to default Clear all Add Task" at bounding box center [205, 147] width 407 height 15
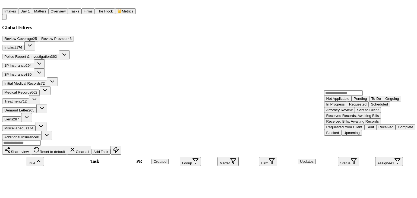
click at [350, 101] on div "Not Applicable" at bounding box center [338, 99] width 23 height 4
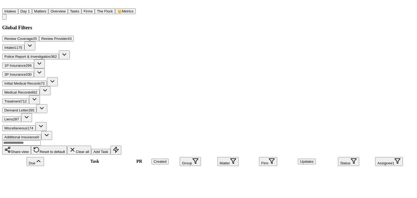
scroll to position [1522, 0]
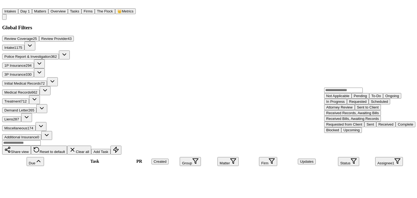
click at [339, 98] on div "Not Applicable" at bounding box center [338, 96] width 23 height 4
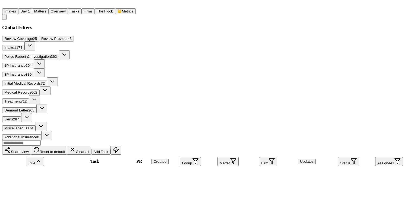
scroll to position [1685, 0]
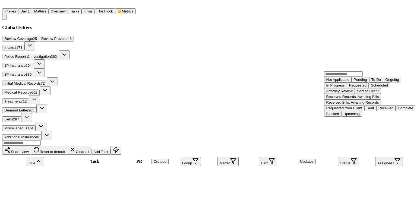
scroll to position [1, 0]
click at [346, 82] on div "Not Applicable" at bounding box center [338, 80] width 23 height 4
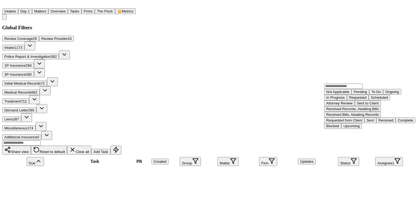
click at [343, 94] on div "Not Applicable" at bounding box center [338, 92] width 23 height 4
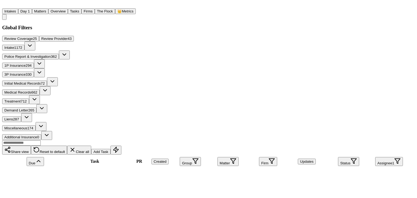
scroll to position [1739, 0]
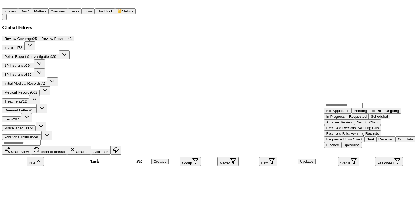
click at [349, 113] on div "Not Applicable" at bounding box center [338, 111] width 23 height 4
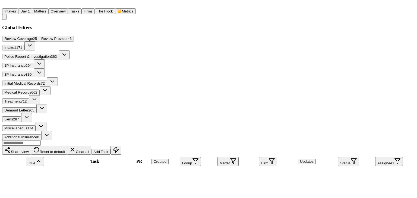
scroll to position [1848, 0]
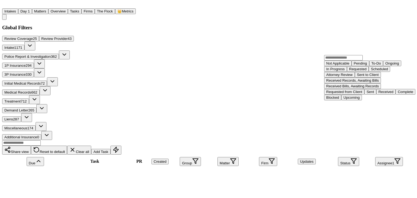
click at [348, 65] on div "Not Applicable" at bounding box center [338, 63] width 23 height 4
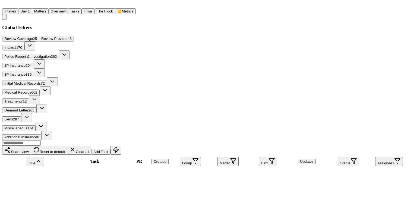
scroll to position [1929, 0]
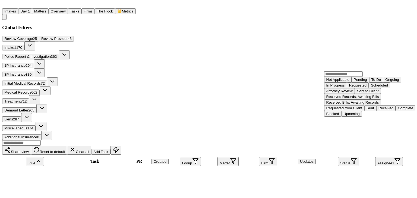
click at [339, 82] on div "Not Applicable" at bounding box center [338, 80] width 23 height 4
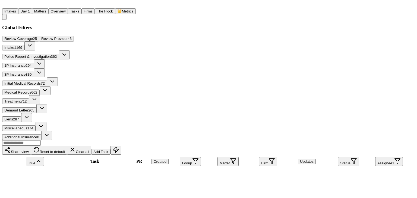
scroll to position [1983, 0]
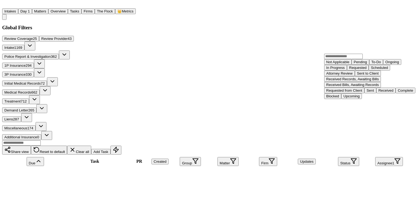
scroll to position [1, 0]
click at [349, 64] on div "Not Applicable" at bounding box center [338, 62] width 23 height 4
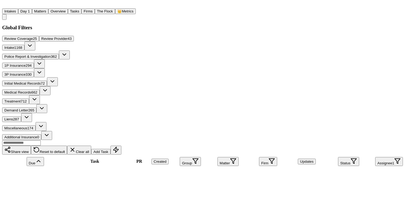
scroll to position [2011, 0]
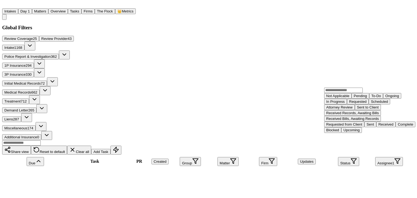
scroll to position [1, 0]
click at [350, 98] on div "Not Applicable" at bounding box center [338, 96] width 23 height 4
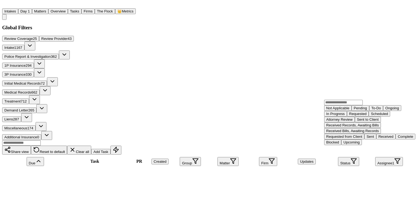
click at [343, 110] on div "Not Applicable" at bounding box center [338, 108] width 23 height 4
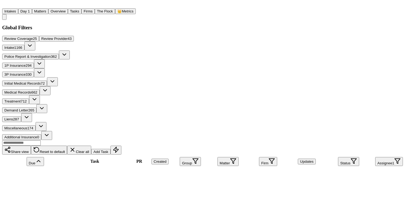
scroll to position [2065, 0]
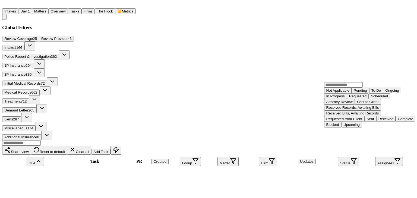
click at [350, 93] on div "Not Applicable" at bounding box center [338, 91] width 23 height 4
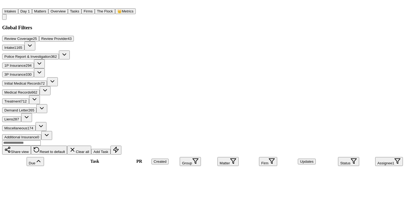
scroll to position [2119, 0]
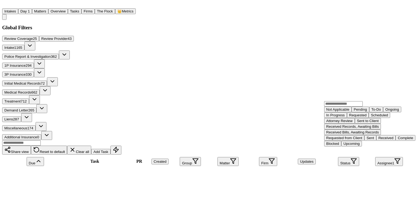
click at [342, 112] on div "Not Applicable" at bounding box center [338, 110] width 23 height 4
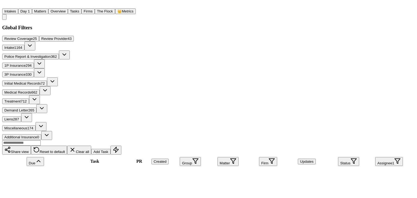
scroll to position [2201, 0]
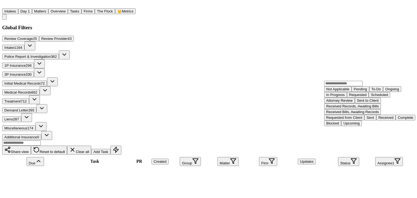
click at [350, 91] on div "Not Applicable" at bounding box center [338, 89] width 23 height 4
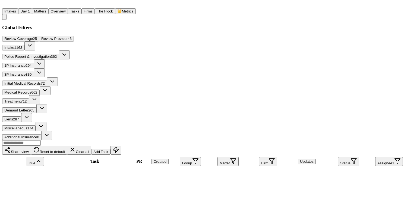
scroll to position [2554, 0]
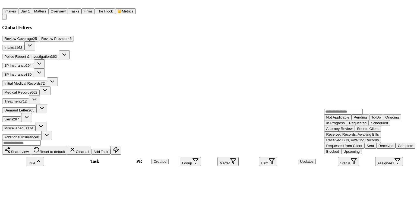
click at [342, 120] on div "Not Applicable" at bounding box center [338, 117] width 23 height 4
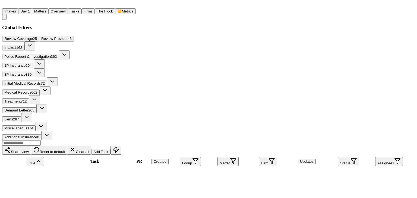
scroll to position [2581, 0]
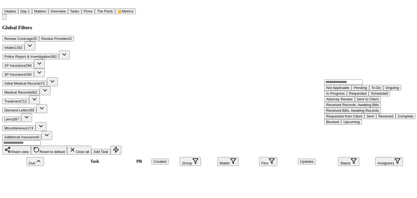
click at [349, 90] on div "Not Applicable" at bounding box center [338, 88] width 23 height 4
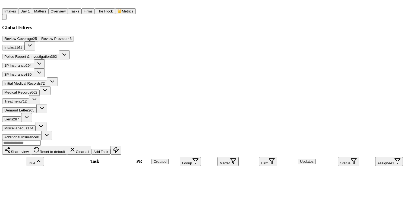
scroll to position [2635, 0]
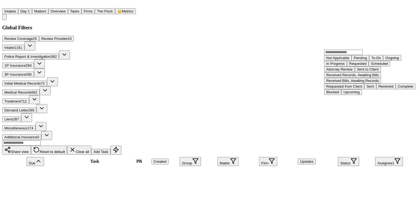
click at [350, 60] on div "Not Applicable" at bounding box center [338, 58] width 23 height 4
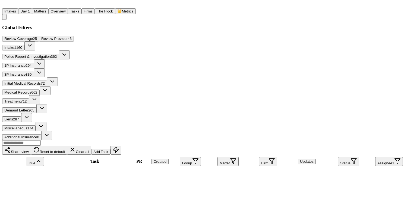
scroll to position [2798, 0]
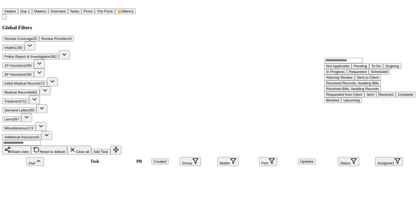
scroll to position [1, 0]
click at [350, 68] on div "Not Applicable" at bounding box center [338, 66] width 23 height 4
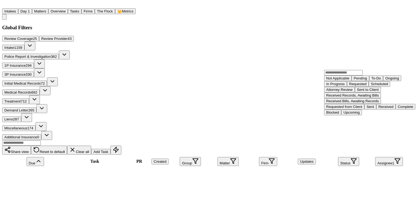
click at [339, 80] on div "Not Applicable" at bounding box center [338, 78] width 23 height 4
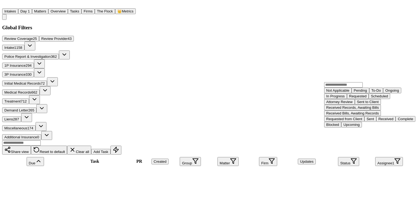
click at [345, 93] on div "Not Applicable" at bounding box center [338, 91] width 23 height 4
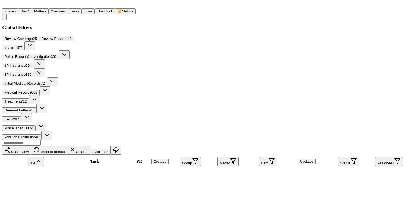
scroll to position [3315, 0]
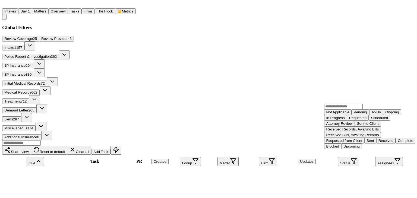
click at [348, 114] on div "Not Applicable" at bounding box center [338, 112] width 23 height 4
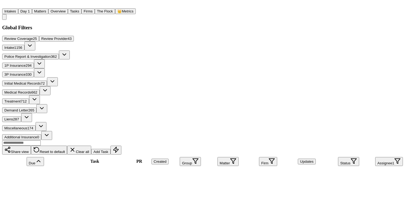
scroll to position [3342, 0]
click at [193, 157] on button "Group" at bounding box center [190, 161] width 21 height 9
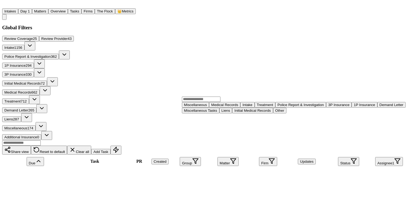
click at [243, 107] on div "Intake" at bounding box center [248, 105] width 10 height 4
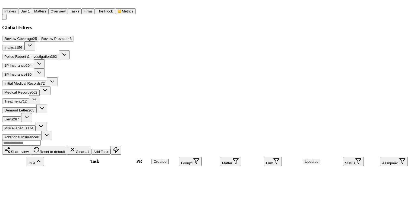
scroll to position [27, 0]
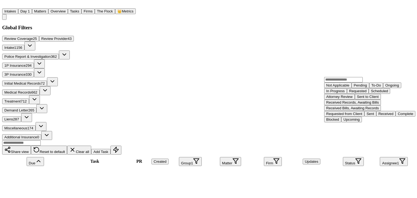
click at [345, 87] on div "Not Applicable" at bounding box center [338, 85] width 23 height 4
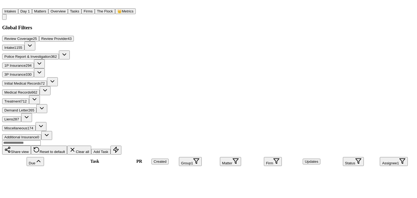
scroll to position [32, 0]
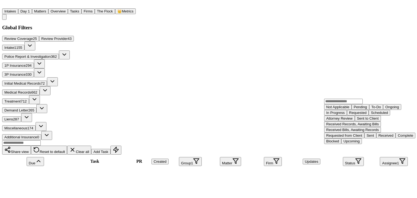
click at [343, 109] on div "Not Applicable" at bounding box center [338, 107] width 23 height 4
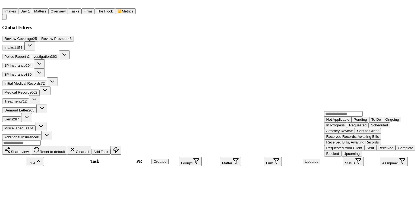
click at [346, 123] on button "Not Applicable" at bounding box center [337, 120] width 27 height 6
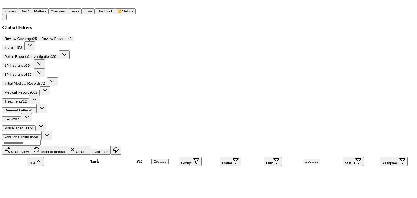
scroll to position [1681, 0]
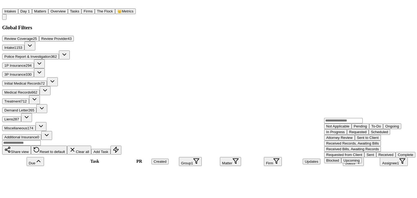
click at [340, 129] on div "Not Applicable" at bounding box center [338, 126] width 23 height 4
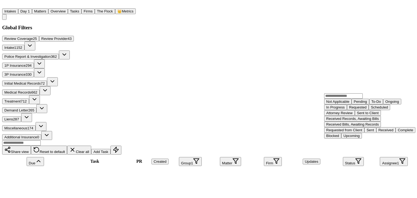
click at [343, 104] on div "Not Applicable" at bounding box center [338, 102] width 23 height 4
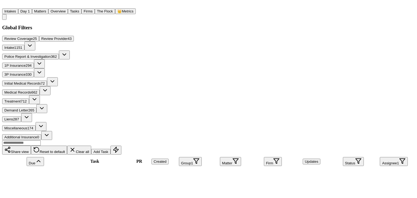
click at [133, 140] on div "Share view Reset to default Clear all Add Task" at bounding box center [208, 147] width 412 height 15
click at [343, 157] on button "Status" at bounding box center [353, 161] width 21 height 9
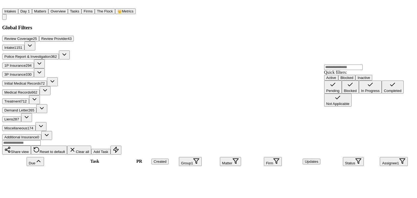
click at [340, 93] on div "Pending" at bounding box center [333, 91] width 13 height 4
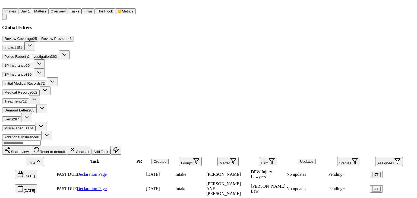
scroll to position [50, 0]
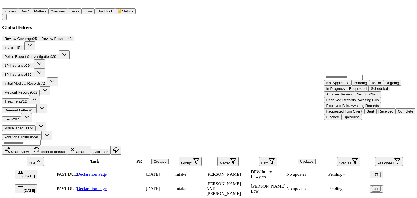
click at [343, 85] on div "Not Applicable" at bounding box center [338, 83] width 23 height 4
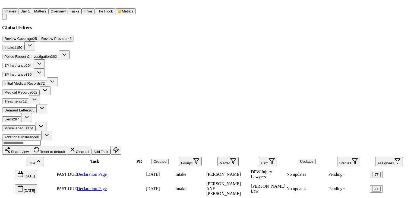
scroll to position [38, 0]
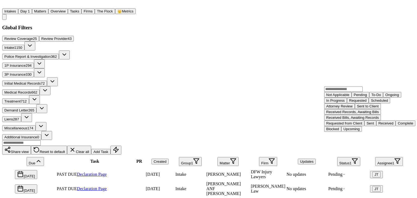
click at [342, 97] on div "Not Applicable" at bounding box center [338, 95] width 23 height 4
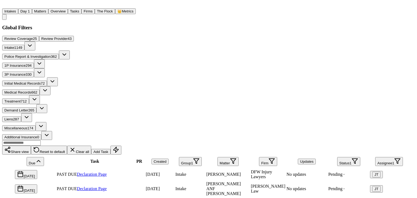
scroll to position [26, 0]
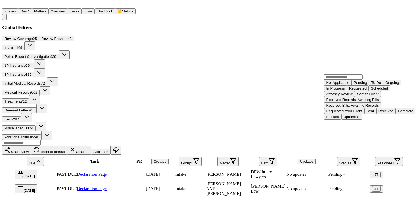
click at [343, 85] on div "Not Applicable" at bounding box center [338, 83] width 23 height 4
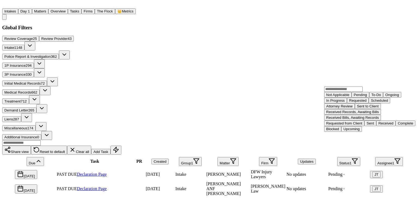
click at [342, 97] on div "Not Applicable" at bounding box center [338, 95] width 23 height 4
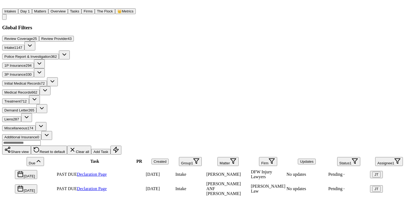
click at [336, 187] on span "Pending" at bounding box center [336, 189] width 17 height 5
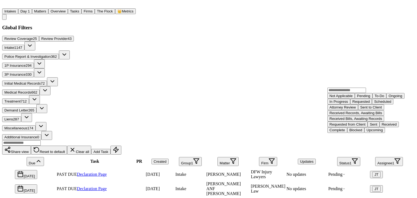
click at [345, 98] on div "Not Applicable" at bounding box center [341, 96] width 23 height 4
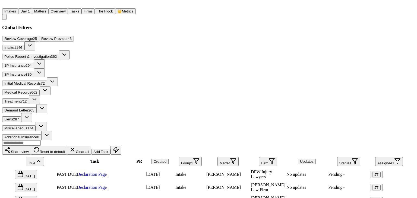
click at [336, 185] on span "Pending" at bounding box center [336, 187] width 17 height 5
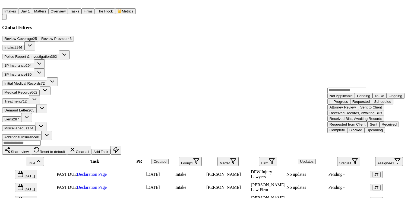
click at [345, 98] on div "Not Applicable" at bounding box center [341, 96] width 23 height 4
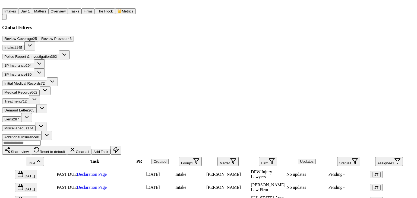
click at [338, 185] on span "Pending" at bounding box center [336, 187] width 17 height 5
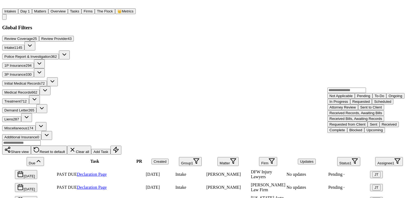
click at [349, 98] on div "Not Applicable" at bounding box center [341, 96] width 23 height 4
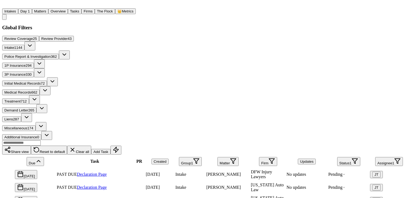
click at [338, 185] on span "Pending" at bounding box center [336, 187] width 17 height 5
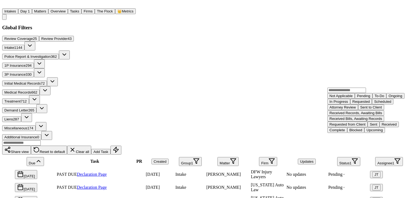
click at [347, 98] on div "Not Applicable" at bounding box center [341, 96] width 23 height 4
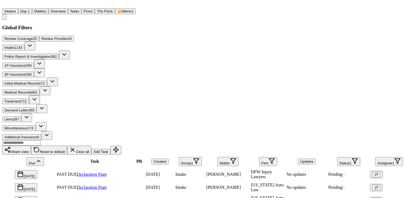
click at [336, 172] on span "Pending" at bounding box center [336, 174] width 17 height 5
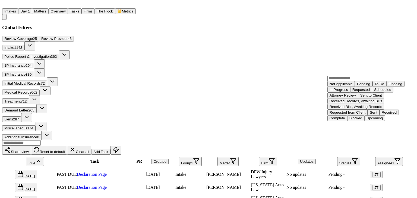
click at [347, 86] on div "Not Applicable" at bounding box center [341, 84] width 23 height 4
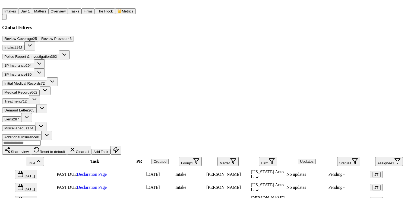
click at [338, 172] on span "Pending" at bounding box center [336, 174] width 17 height 5
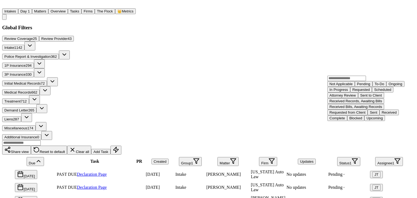
click at [346, 86] on div "Not Applicable" at bounding box center [341, 84] width 23 height 4
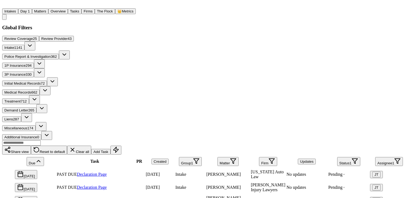
click at [336, 172] on span "Pending" at bounding box center [336, 174] width 17 height 5
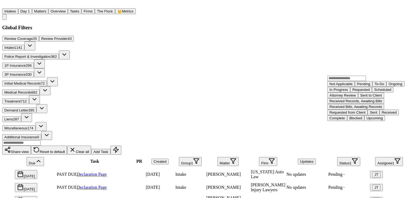
click at [346, 86] on div "Not Applicable" at bounding box center [341, 84] width 23 height 4
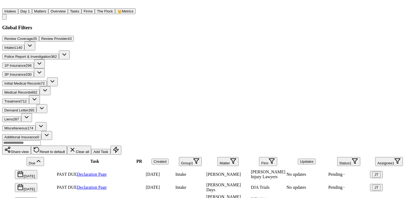
click at [339, 185] on span "Pending" at bounding box center [336, 187] width 17 height 5
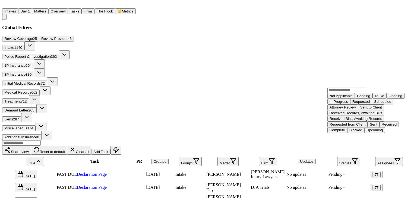
click at [349, 98] on div "Not Applicable" at bounding box center [341, 96] width 23 height 4
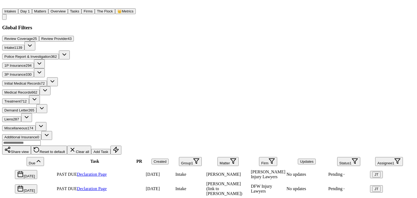
click at [339, 172] on span "Pending" at bounding box center [336, 174] width 17 height 5
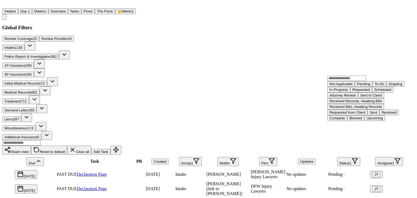
click at [348, 86] on div "Not Applicable" at bounding box center [341, 84] width 23 height 4
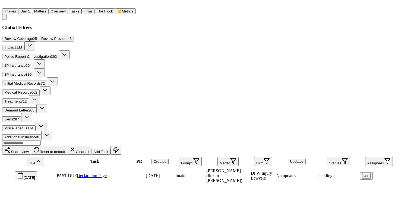
click at [335, 174] on span "Pending" at bounding box center [326, 176] width 17 height 5
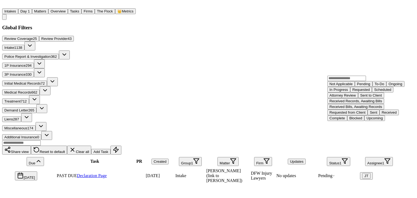
click at [344, 86] on div "Not Applicable" at bounding box center [341, 84] width 23 height 4
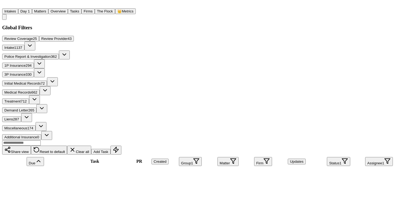
click at [91, 146] on button "Clear all" at bounding box center [79, 150] width 24 height 9
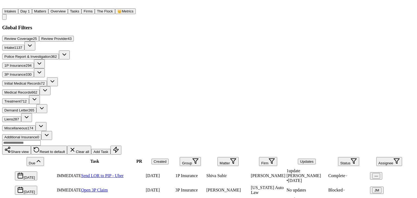
click at [381, 157] on button "Assignee" at bounding box center [390, 161] width 26 height 9
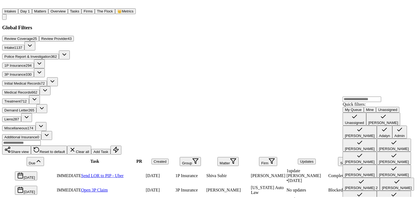
click at [371, 125] on div "[PERSON_NAME]" at bounding box center [384, 123] width 30 height 4
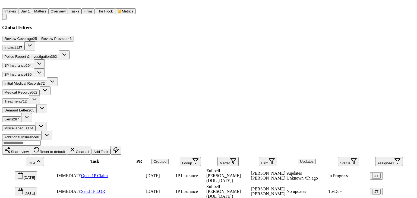
click at [221, 169] on span "Zulibell [PERSON_NAME] (DOL [DATE])" at bounding box center [223, 176] width 35 height 14
drag, startPoint x: 214, startPoint y: 17, endPoint x: 287, endPoint y: 20, distance: 73.1
copy link "Zulibell [PERSON_NAME] (DOL [DATE])"
click at [2, 60] on div "Global Filters Review Coverage 25 Review Provider 43 Intake 1137 Police Report …" at bounding box center [205, 159] width 407 height 269
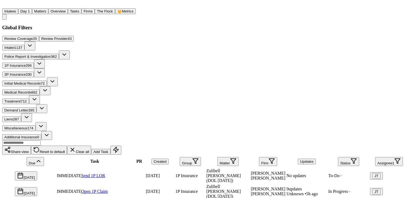
click at [48, 8] on button "Matters" at bounding box center [40, 11] width 16 height 6
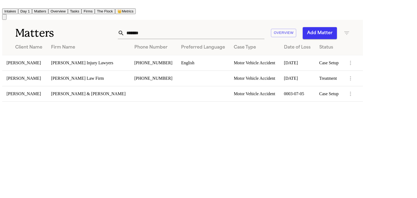
click at [25, 58] on td "[PERSON_NAME]" at bounding box center [24, 62] width 45 height 15
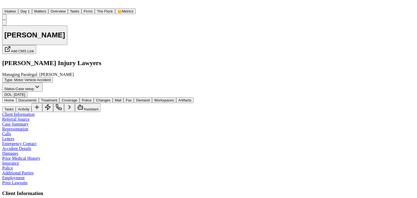
click at [77, 98] on span "Coverage" at bounding box center [70, 100] width 16 height 4
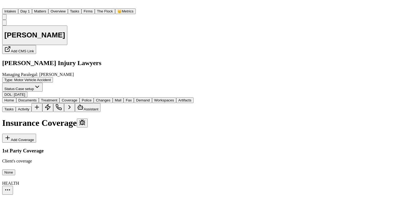
scroll to position [54, 0]
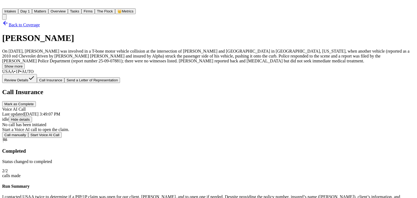
click at [40, 25] on span "Back to Coverage" at bounding box center [24, 25] width 31 height 5
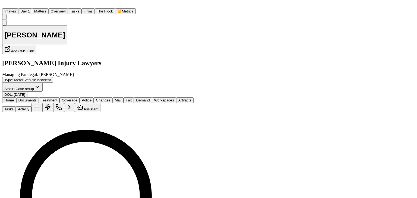
click at [39, 98] on button "Documents" at bounding box center [27, 101] width 23 height 6
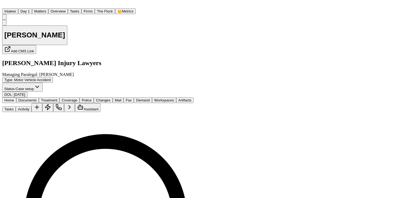
click at [6, 42] on div "Douglas Jackson Add CMS Link George Sink Injury Lawyers Managing Paralegal: Jes…" at bounding box center [120, 59] width 236 height 78
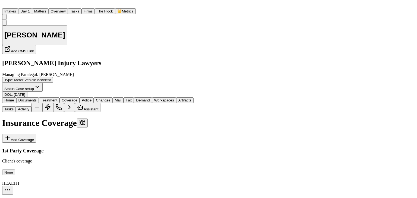
click at [77, 98] on span "Coverage" at bounding box center [70, 100] width 16 height 4
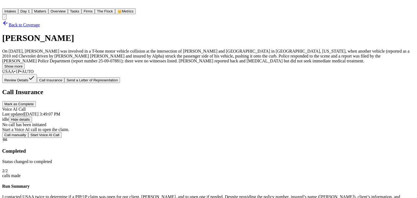
scroll to position [82, 0]
click at [28, 132] on button "Call manually" at bounding box center [15, 135] width 26 height 6
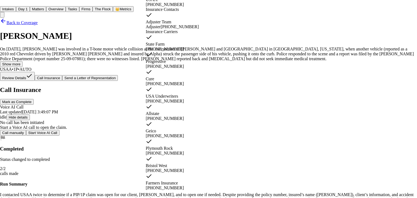
click at [184, 7] on span "[PHONE_NUMBER]" at bounding box center [165, 4] width 38 height 5
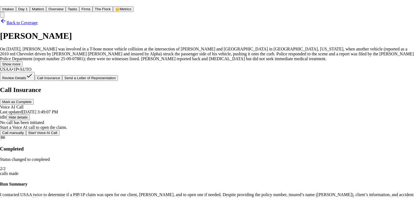
type input "**********"
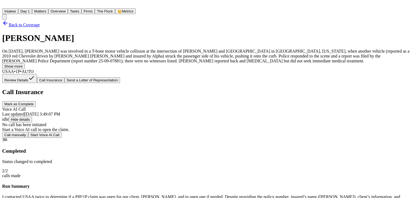
scroll to position [0, 0]
click at [40, 24] on span "Back to Coverage" at bounding box center [24, 25] width 31 height 5
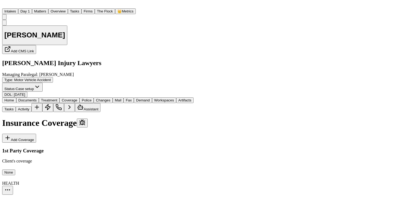
click at [18, 8] on button "Intakes" at bounding box center [10, 11] width 16 height 6
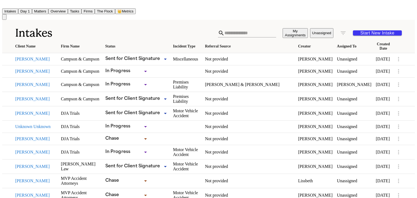
click at [48, 10] on button "Matters" at bounding box center [40, 11] width 16 height 6
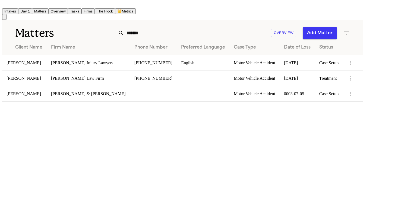
click at [38, 60] on td "[PERSON_NAME]" at bounding box center [24, 62] width 45 height 15
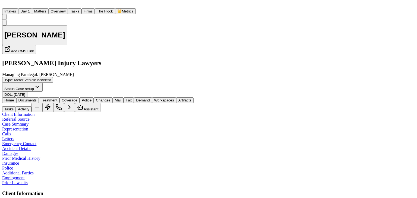
click at [14, 98] on button "Home" at bounding box center [9, 101] width 14 height 6
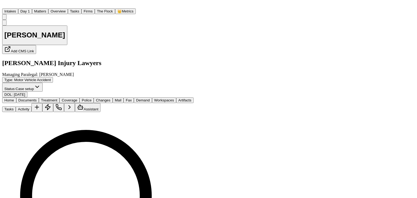
click at [37, 98] on span "Documents" at bounding box center [27, 100] width 18 height 4
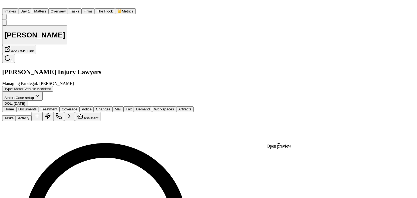
click at [77, 107] on span "Coverage" at bounding box center [70, 109] width 16 height 4
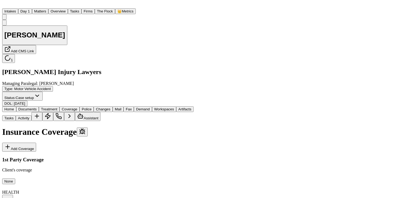
scroll to position [27, 0]
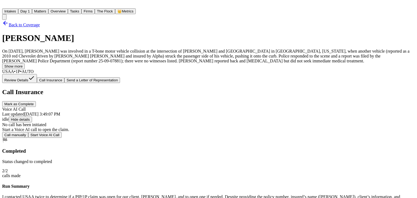
click at [28, 138] on button "Call manually" at bounding box center [15, 135] width 26 height 6
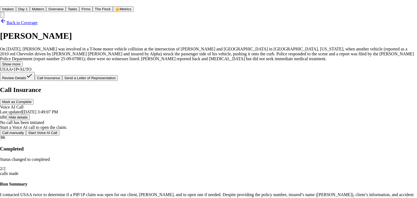
type input "**********"
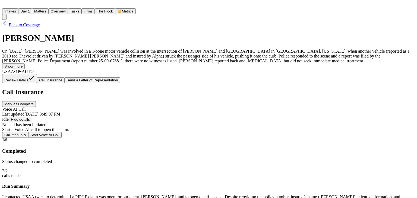
click at [40, 24] on span "Back to Coverage" at bounding box center [24, 25] width 31 height 5
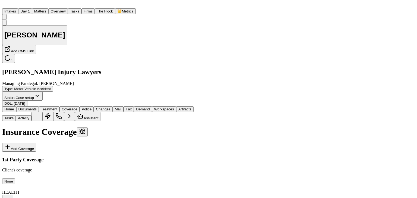
scroll to position [54, 0]
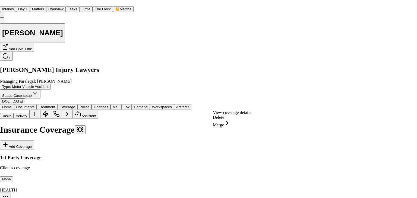
click at [231, 114] on div "View coverage details" at bounding box center [232, 112] width 38 height 5
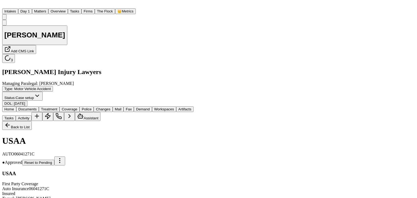
click at [14, 107] on span "Home" at bounding box center [9, 109] width 10 height 4
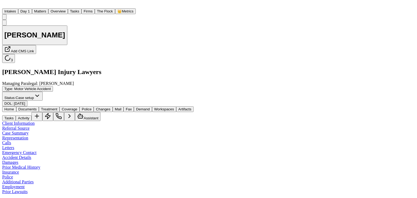
click at [37, 107] on span "Documents" at bounding box center [27, 109] width 18 height 4
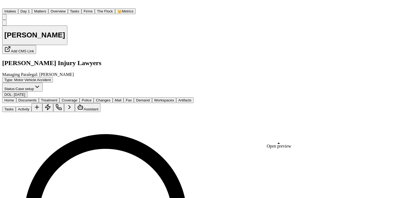
click at [77, 98] on span "Coverage" at bounding box center [70, 100] width 16 height 4
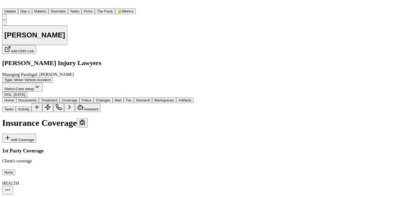
scroll to position [27, 0]
click at [14, 98] on span "Home" at bounding box center [9, 100] width 10 height 4
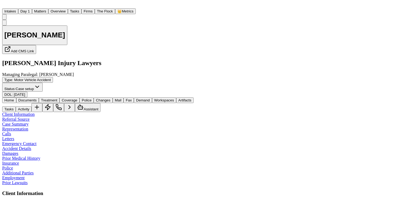
click at [33, 98] on button "Documents" at bounding box center [27, 101] width 23 height 6
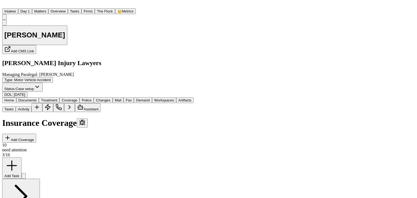
click at [77, 98] on span "Coverage" at bounding box center [70, 100] width 16 height 4
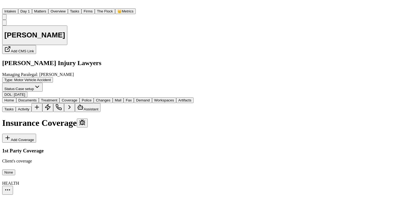
scroll to position [54, 0]
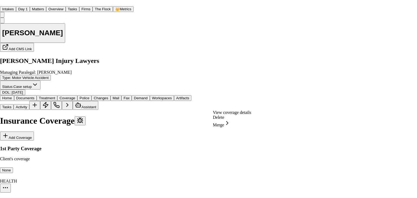
click at [230, 115] on div "View coverage details" at bounding box center [232, 112] width 38 height 5
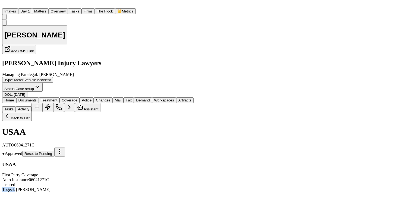
drag, startPoint x: 12, startPoint y: 133, endPoint x: 28, endPoint y: 134, distance: 15.8
click at [28, 187] on div "Togeck [PERSON_NAME]" at bounding box center [98, 189] width 192 height 5
click at [64, 187] on div "Togeck [PERSON_NAME]" at bounding box center [98, 189] width 192 height 5
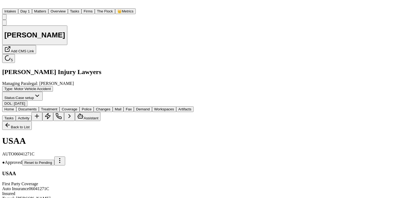
click at [10, 52] on div "Douglas Jackson Add CMS Link 5 George Sink Injury Lawyers Managing Paralegal: J…" at bounding box center [98, 63] width 192 height 87
click at [13, 107] on span "Home" at bounding box center [9, 109] width 10 height 4
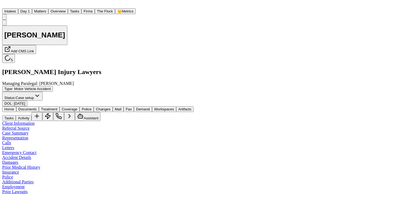
scroll to position [17, 0]
click at [21, 51] on div "Douglas Jackson Add CMS Link 3 George Sink Injury Lawyers Managing Paralegal: J…" at bounding box center [208, 63] width 413 height 87
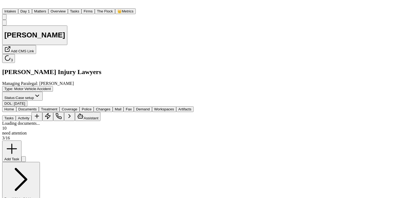
click at [37, 107] on span "Documents" at bounding box center [27, 109] width 18 height 4
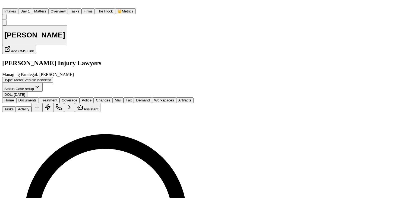
click at [80, 98] on button "Coverage" at bounding box center [70, 101] width 20 height 6
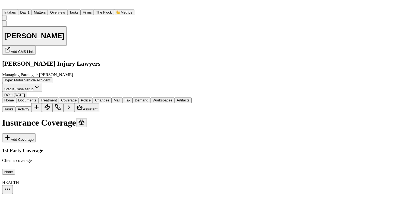
scroll to position [27, 0]
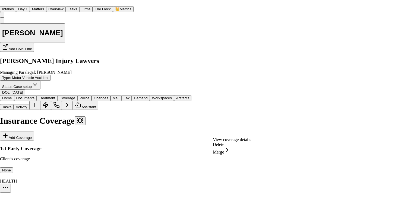
click at [228, 142] on div "View coverage details" at bounding box center [232, 139] width 38 height 5
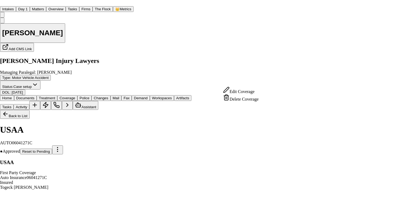
click at [243, 92] on div "Edit Coverage" at bounding box center [241, 91] width 36 height 8
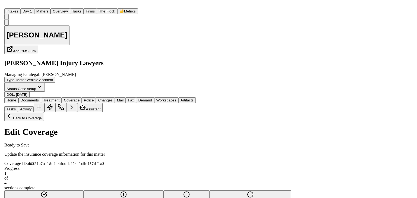
scroll to position [54, 0]
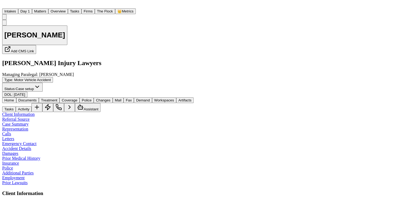
click at [12, 98] on span "Home" at bounding box center [9, 100] width 10 height 4
click at [8, 132] on span "Calls" at bounding box center [6, 134] width 9 height 5
click at [37, 98] on span "Documents" at bounding box center [27, 100] width 18 height 4
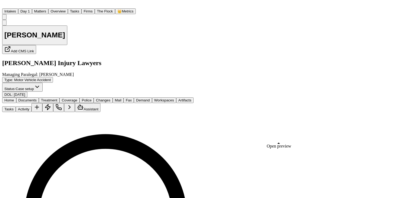
click at [14, 98] on span "Home" at bounding box center [9, 100] width 10 height 4
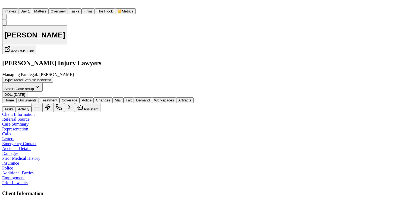
drag, startPoint x: 179, startPoint y: 144, endPoint x: 149, endPoint y: 142, distance: 29.4
copy link "(601) 942-1950"
click at [14, 98] on span "Home" at bounding box center [9, 100] width 10 height 4
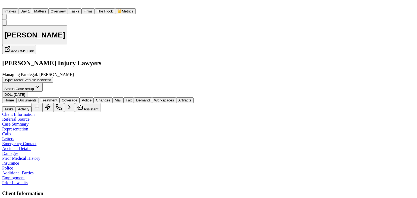
click at [37, 98] on span "Documents" at bounding box center [27, 100] width 18 height 4
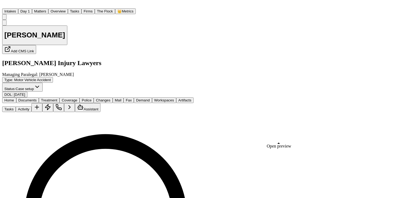
click at [77, 98] on span "Coverage" at bounding box center [70, 100] width 16 height 4
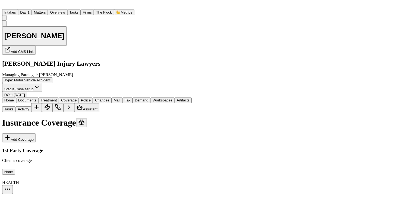
scroll to position [54, 0]
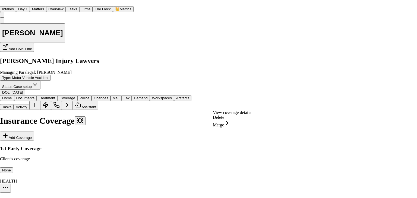
click at [229, 115] on div "View coverage details" at bounding box center [232, 112] width 38 height 5
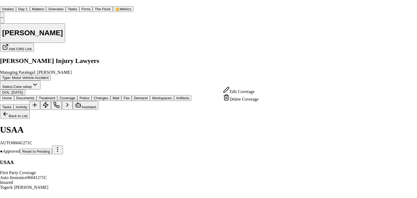
click at [242, 94] on div "Edit Coverage" at bounding box center [241, 91] width 36 height 8
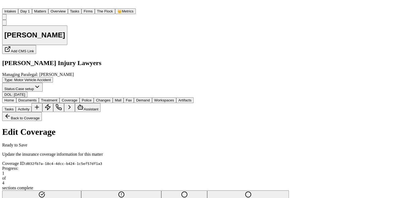
scroll to position [109, 0]
drag, startPoint x: 38, startPoint y: 114, endPoint x: 15, endPoint y: 111, distance: 23.0
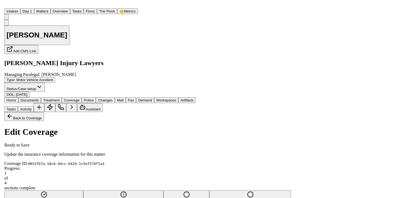
scroll to position [259, 0]
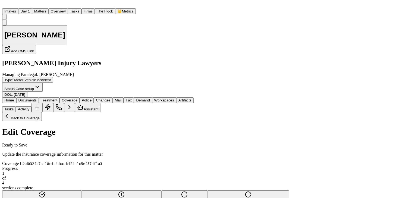
type input "********"
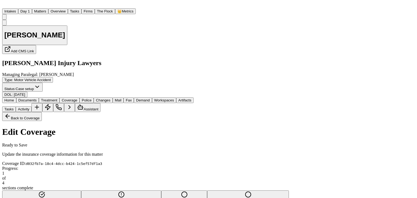
scroll to position [226, 0]
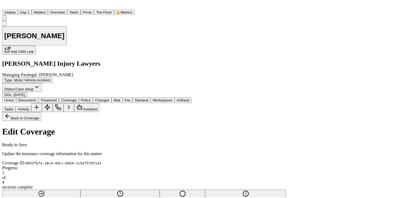
scroll to position [136, 0]
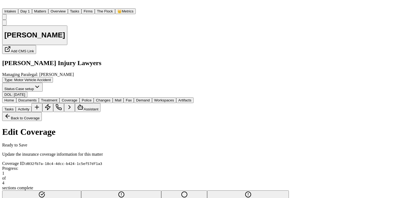
type input "********"
type input "**********"
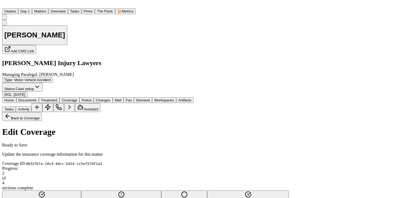
type input "**********"
type input "*****"
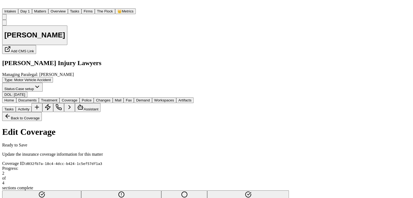
select select "***"
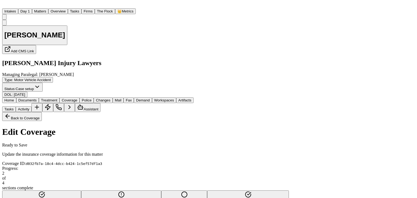
type input "**********"
select select "*****"
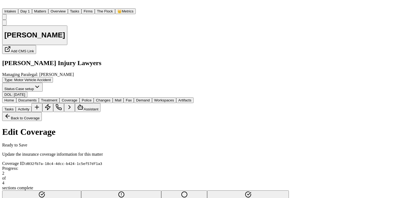
type input "**********"
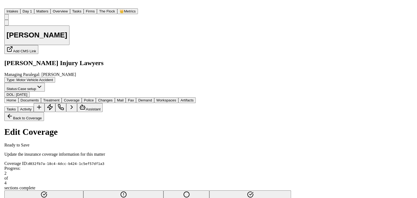
scroll to position [375, 0]
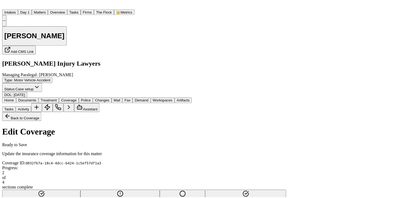
scroll to position [10, 0]
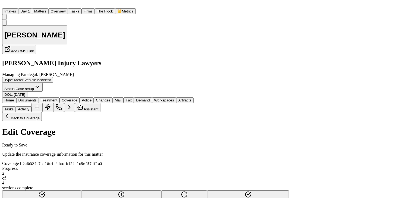
type input "*"
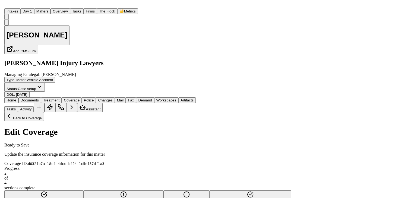
scroll to position [259, 0]
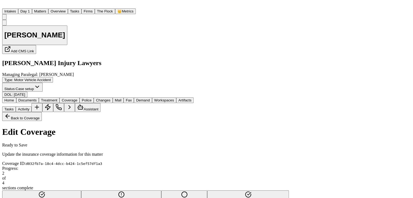
type input "**********"
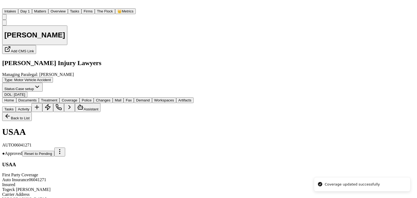
click at [12, 98] on span "Home" at bounding box center [9, 100] width 10 height 4
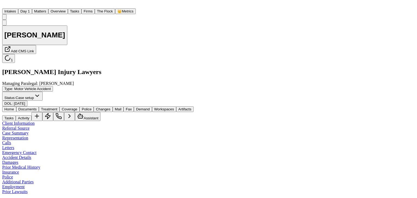
type input "**********"
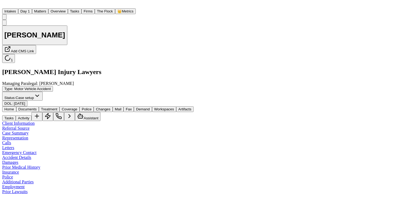
click at [77, 107] on span "Coverage" at bounding box center [70, 109] width 16 height 4
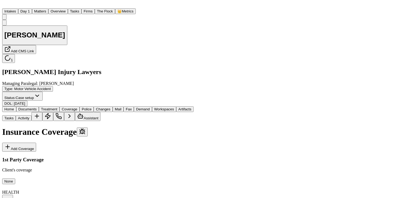
scroll to position [119, 0]
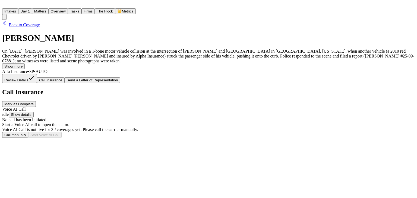
click at [28, 138] on button "Call manually" at bounding box center [15, 135] width 26 height 6
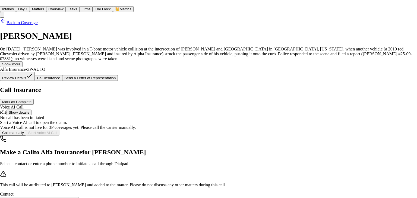
type input "**********"
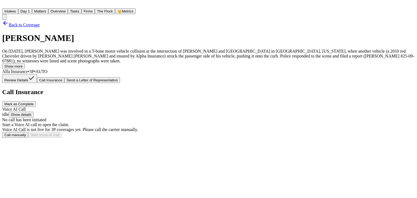
click at [40, 24] on span "Back to Coverage" at bounding box center [24, 25] width 31 height 5
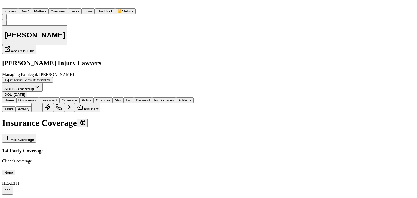
scroll to position [54, 0]
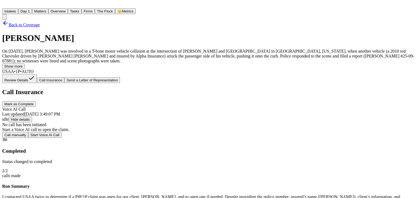
click at [36, 101] on button "Mark as Complete" at bounding box center [19, 104] width 34 height 6
click at [124, 78] on span "Send a Letter of Representation" at bounding box center [98, 80] width 51 height 4
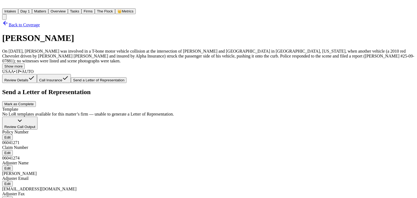
scroll to position [80, 0]
type input "**********"
type input "********"
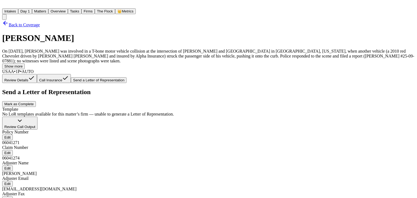
type input "********"
type input "**********"
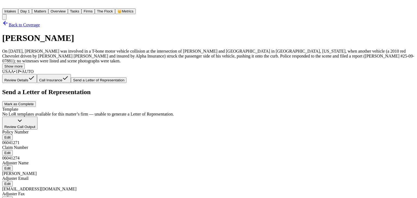
type input "********"
click at [40, 23] on span "Back to Coverage" at bounding box center [24, 25] width 31 height 5
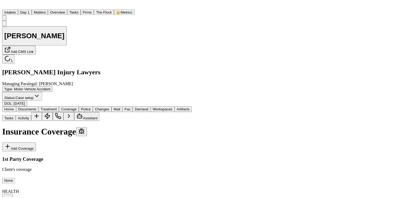
scroll to position [109, 0]
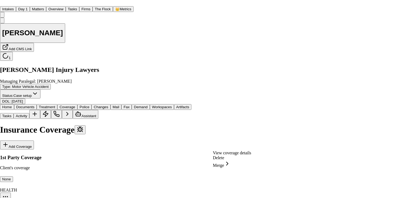
click at [232, 156] on div "View coverage details" at bounding box center [232, 153] width 38 height 5
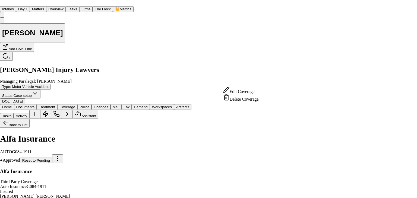
click at [251, 92] on div "Edit Coverage" at bounding box center [241, 91] width 36 height 8
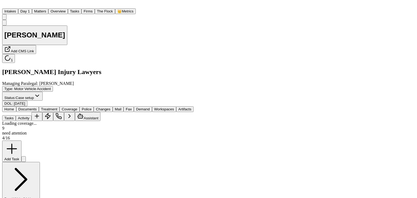
select select "**********"
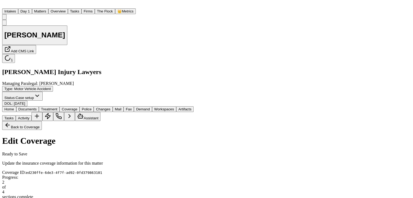
scroll to position [163, 0]
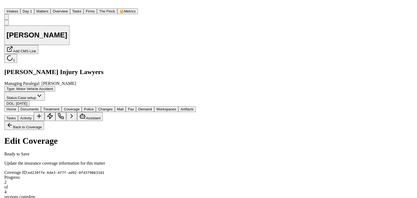
scroll to position [259, 0]
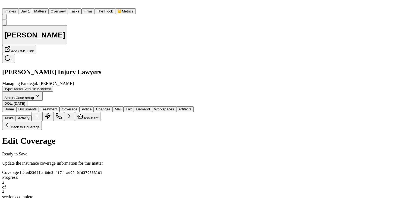
type input "**********"
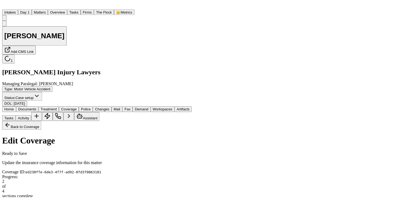
scroll to position [226, 0]
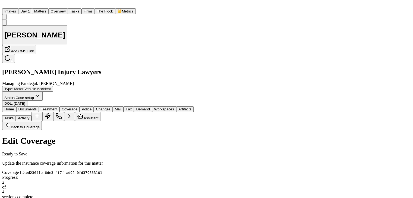
scroll to position [62, 0]
type input "**********"
drag, startPoint x: 76, startPoint y: 120, endPoint x: 0, endPoint y: 135, distance: 77.3
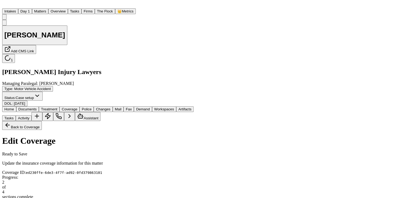
type input "**********"
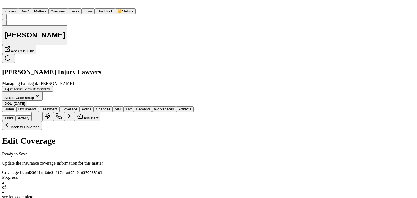
select select "***"
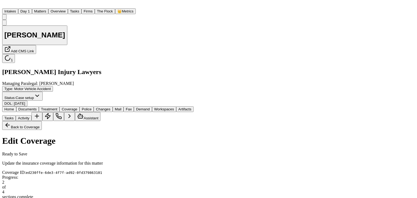
type input "**********"
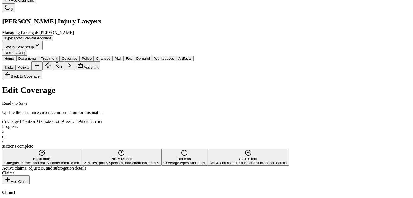
scroll to position [54, 0]
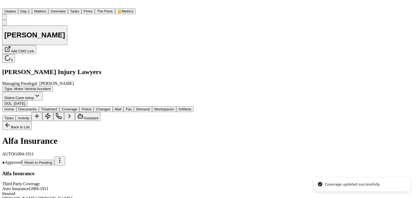
click at [22, 121] on button "Back to List" at bounding box center [17, 125] width 30 height 9
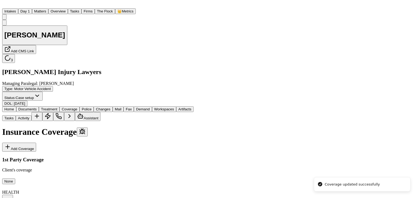
scroll to position [119, 0]
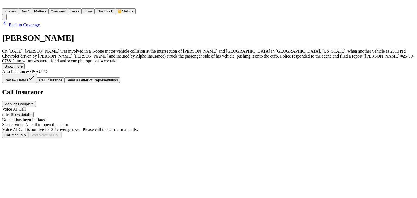
click at [62, 78] on span "button" at bounding box center [62, 80] width 0 height 4
click at [36, 101] on button "Mark as Complete" at bounding box center [19, 104] width 34 height 6
click at [124, 78] on span "Send a Letter of Representation" at bounding box center [98, 80] width 51 height 4
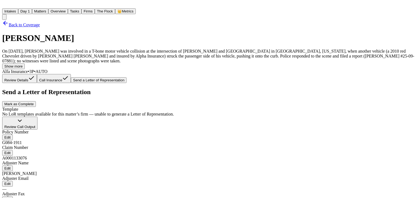
scroll to position [80, 0]
type input "**********"
click at [40, 25] on span "Back to Coverage" at bounding box center [24, 25] width 31 height 5
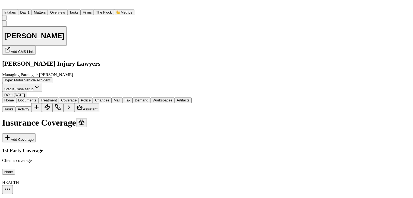
scroll to position [54, 0]
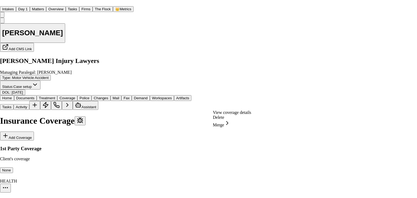
click at [226, 115] on div "View coverage details" at bounding box center [232, 112] width 38 height 5
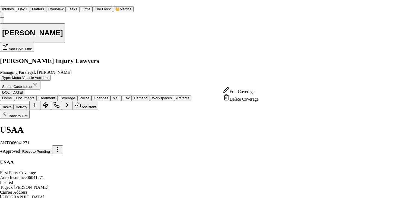
click at [243, 93] on div "Edit Coverage" at bounding box center [241, 91] width 36 height 8
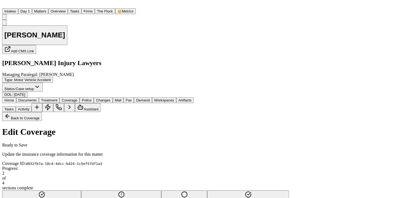
scroll to position [163, 0]
click at [2, 35] on div "Douglas Jackson Add CMS Link George Sink Injury Lawyers Managing Paralegal: Jes…" at bounding box center [145, 59] width 287 height 78
click at [3, 31] on div "Douglas Jackson Add CMS Link George Sink Injury Lawyers Managing Paralegal: Jes…" at bounding box center [145, 59] width 287 height 78
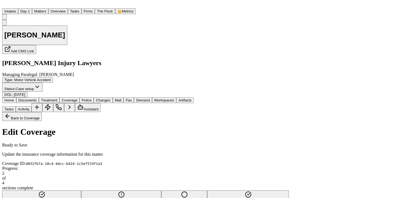
drag, startPoint x: 77, startPoint y: 138, endPoint x: 0, endPoint y: 148, distance: 77.3
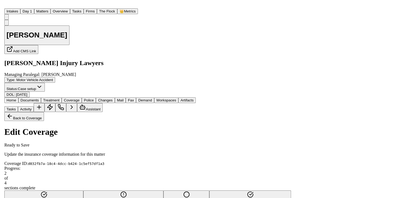
scroll to position [259, 0]
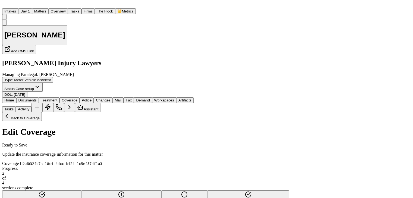
type input "**********"
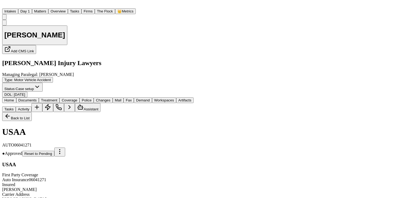
click at [28, 112] on button "Back to List" at bounding box center [17, 116] width 30 height 9
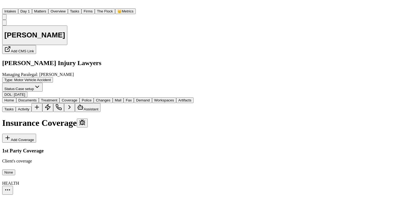
scroll to position [27, 0]
click at [15, 98] on button "Home" at bounding box center [9, 101] width 14 height 6
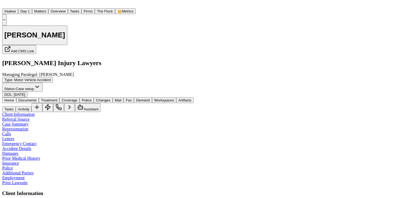
click at [77, 98] on span "Coverage" at bounding box center [70, 100] width 16 height 4
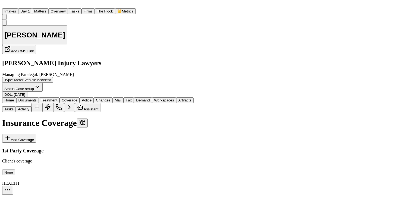
scroll to position [119, 0]
drag, startPoint x: 71, startPoint y: 158, endPoint x: 51, endPoint y: 158, distance: 19.8
copy span "G084-1911"
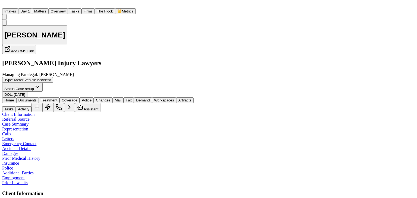
click at [13, 98] on span "Home" at bounding box center [9, 100] width 10 height 4
click at [16, 107] on button "Tasks" at bounding box center [9, 110] width 14 height 6
click at [4, 47] on div "Douglas Jackson Add CMS Link George Sink Injury Lawyers Managing Paralegal: Jes…" at bounding box center [208, 59] width 413 height 78
click at [2, 37] on div "Douglas Jackson Add CMS Link George Sink Injury Lawyers Managing Paralegal: Jes…" at bounding box center [208, 59] width 413 height 78
